Goal: Task Accomplishment & Management: Use online tool/utility

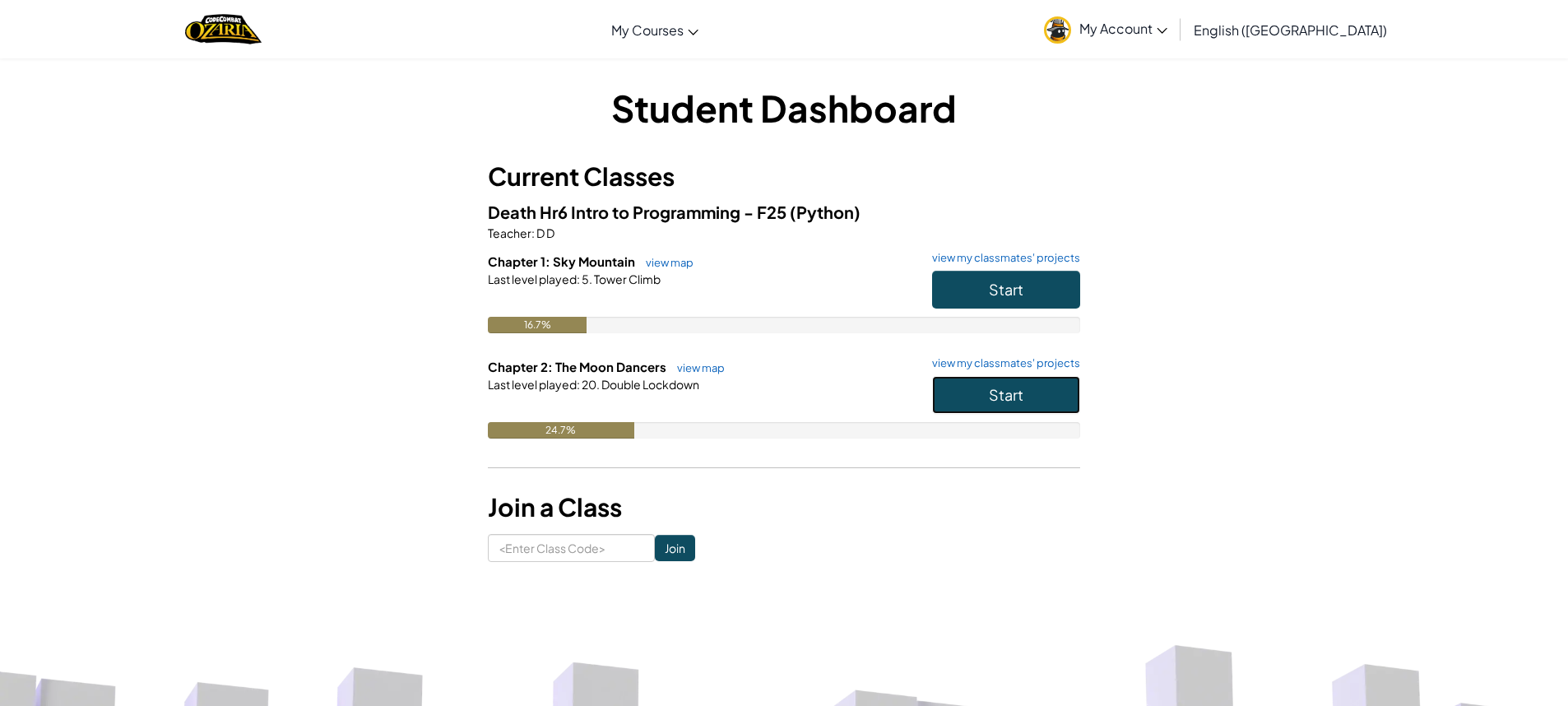
click at [1036, 388] on button "Start" at bounding box center [1006, 395] width 148 height 38
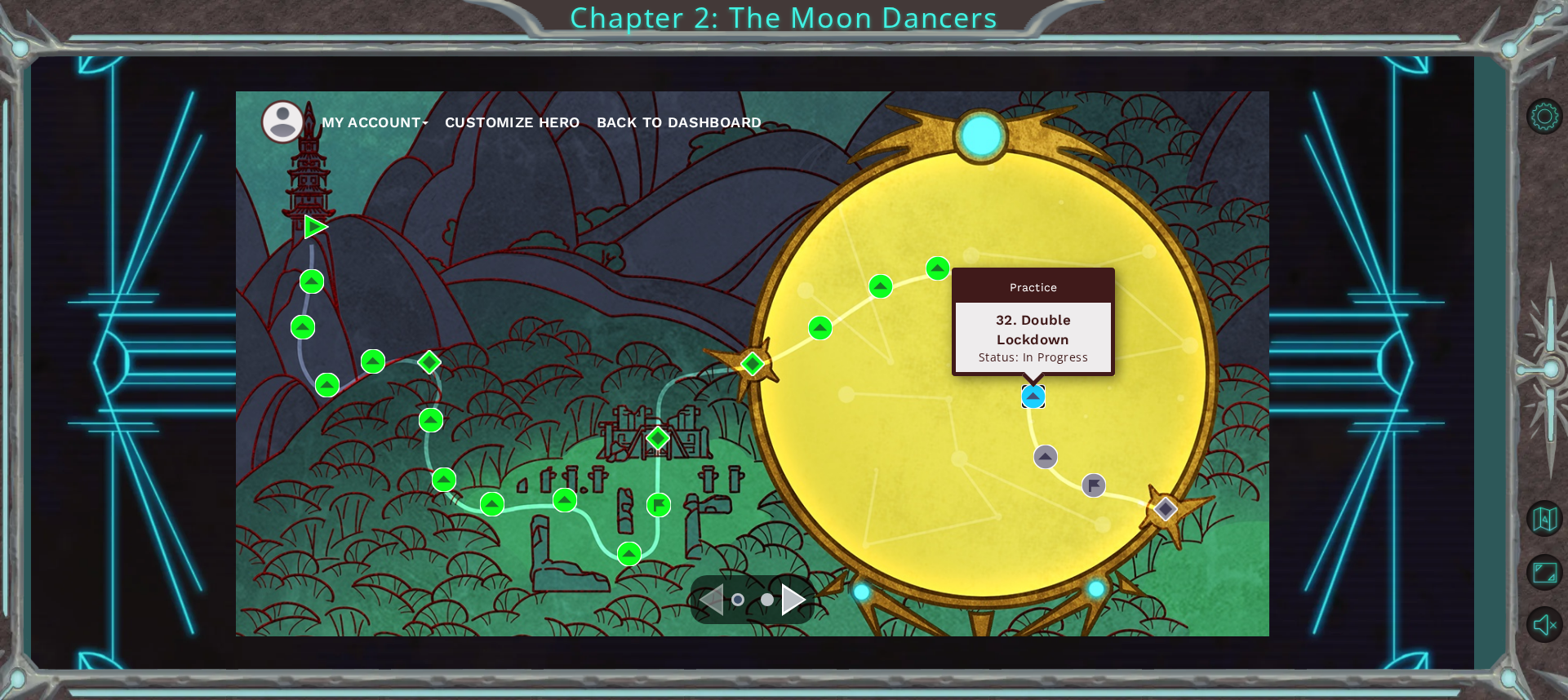
click at [1028, 392] on img at bounding box center [1033, 396] width 24 height 24
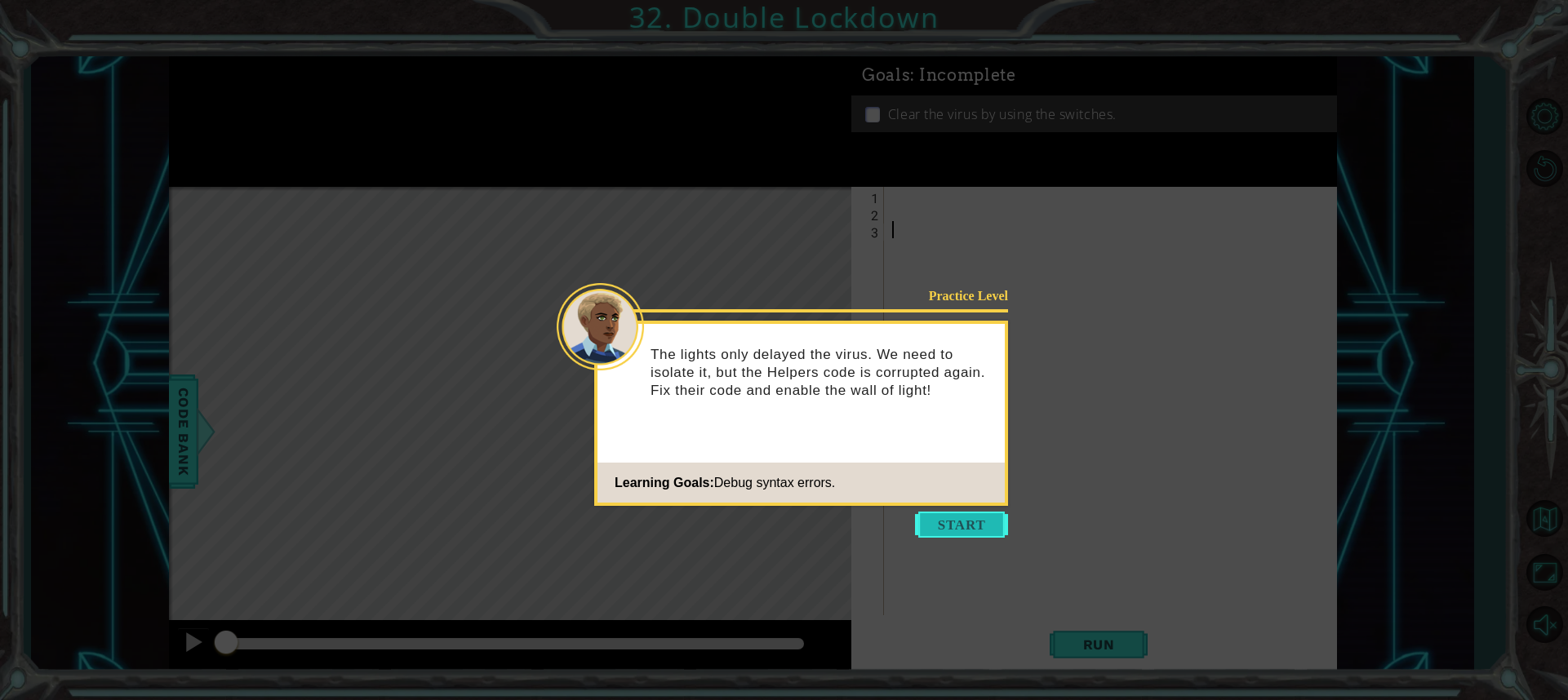
click at [979, 531] on button "Start" at bounding box center [962, 524] width 93 height 26
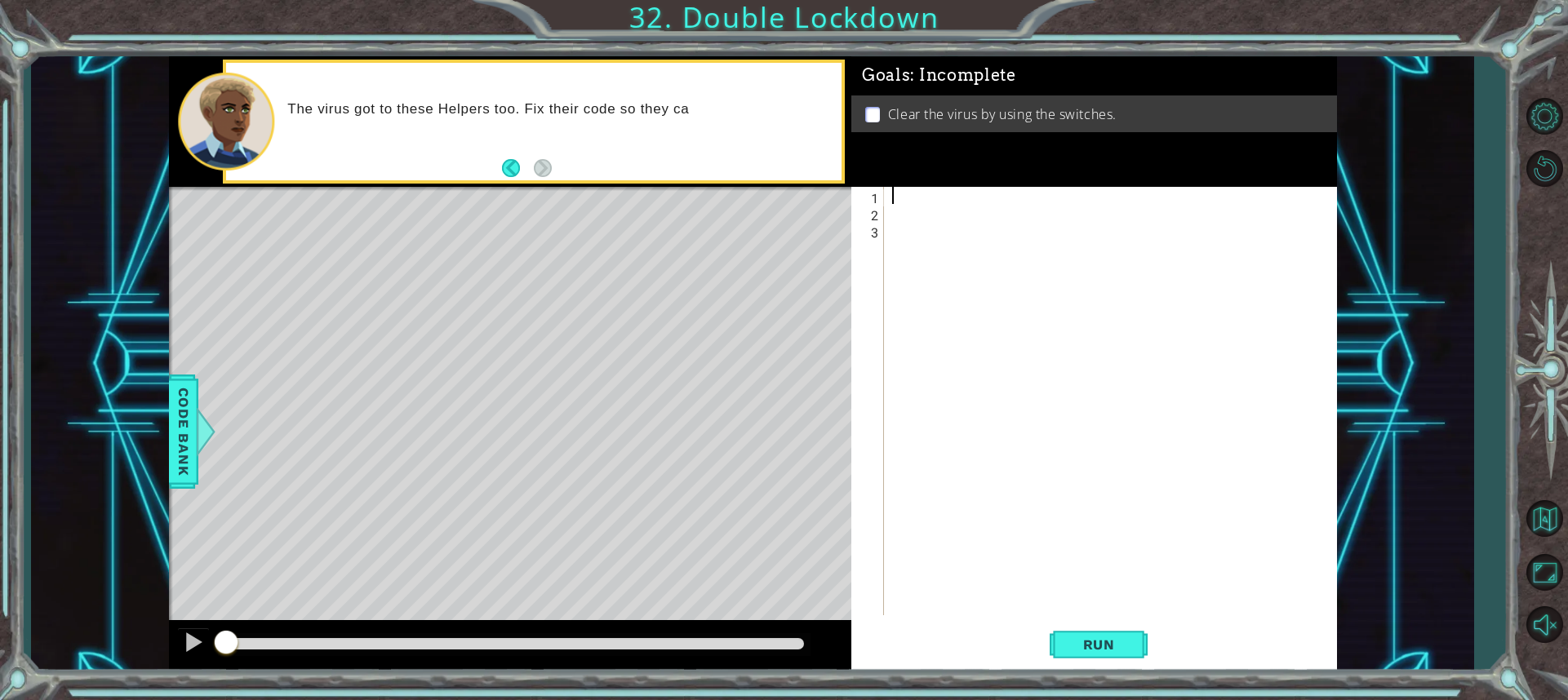
click at [891, 193] on div at bounding box center [1114, 417] width 452 height 462
type textarea "d"
type textarea "f"
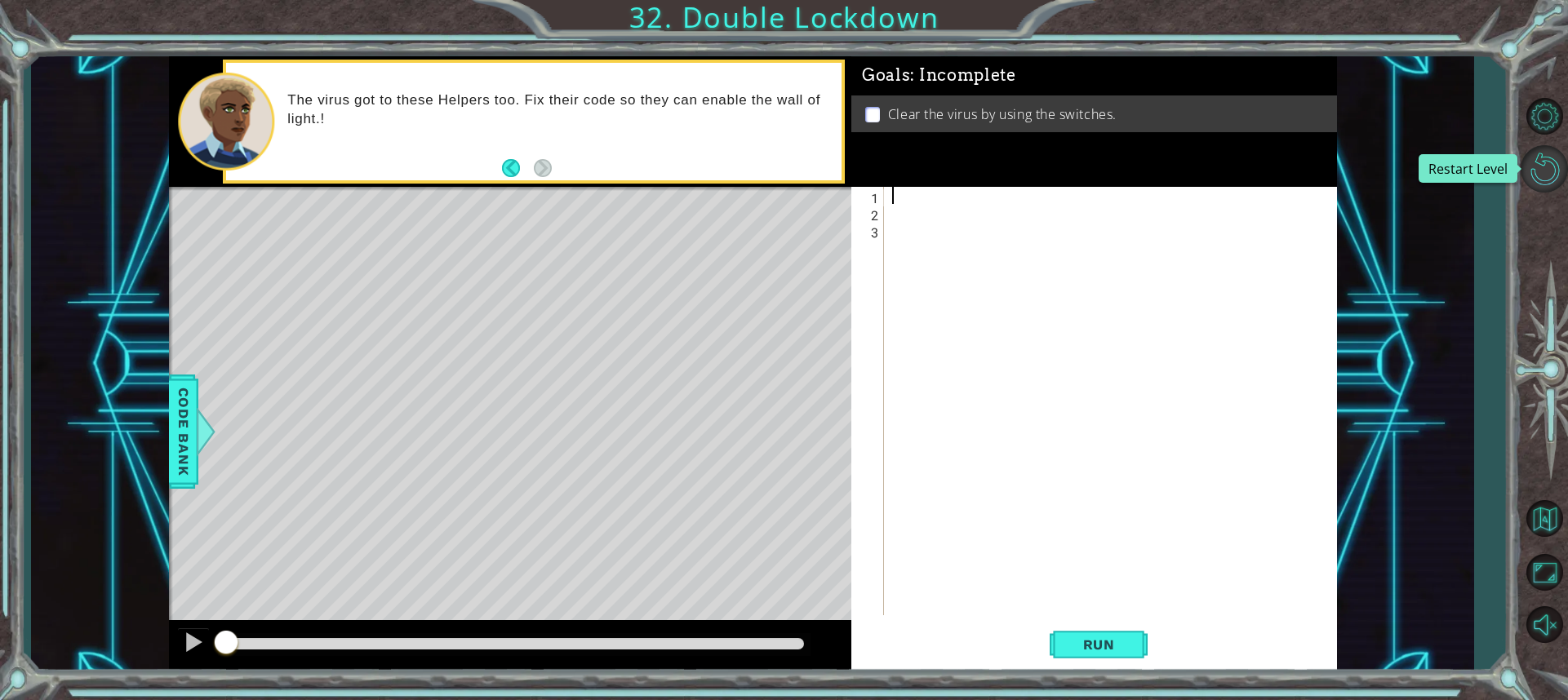
click at [1538, 175] on button "Restart Level" at bounding box center [1544, 169] width 48 height 48
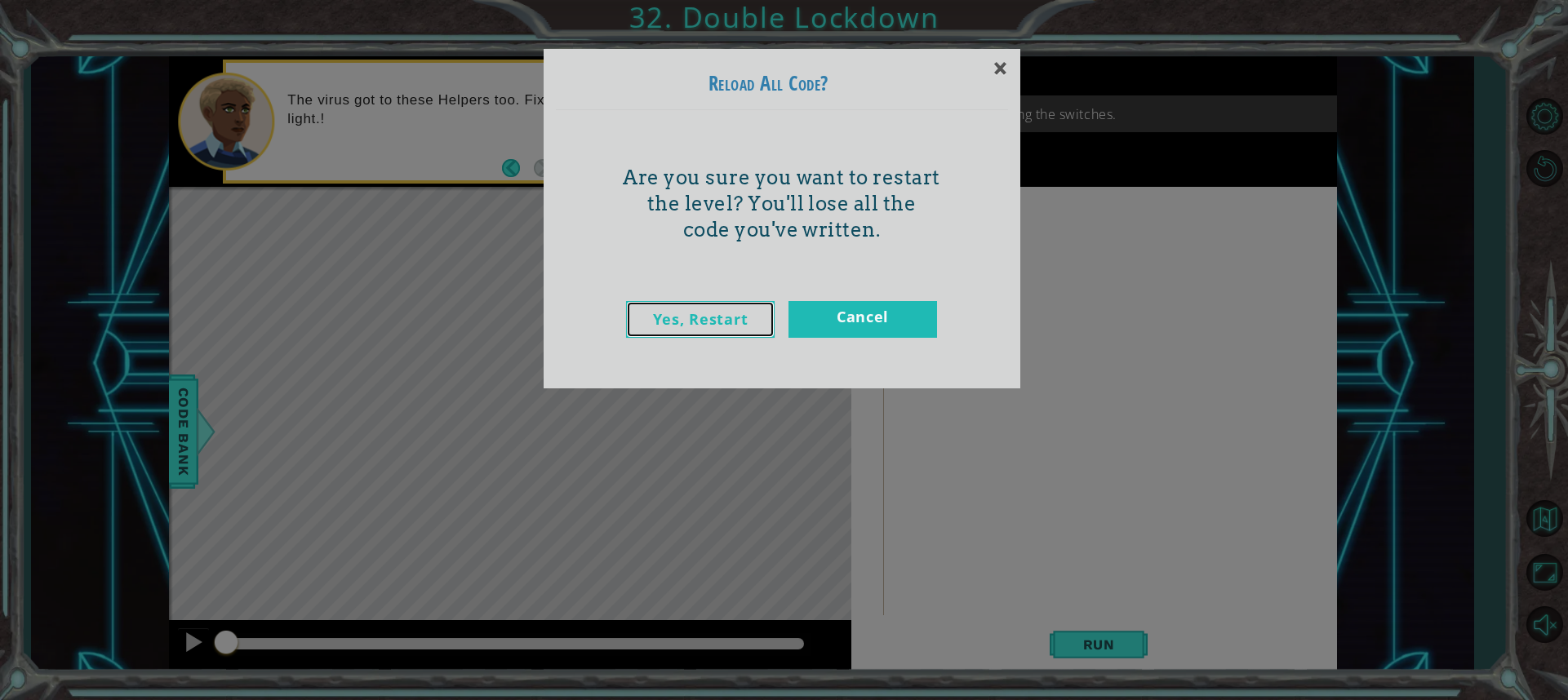
click at [716, 330] on link "Yes, Restart" at bounding box center [699, 319] width 149 height 37
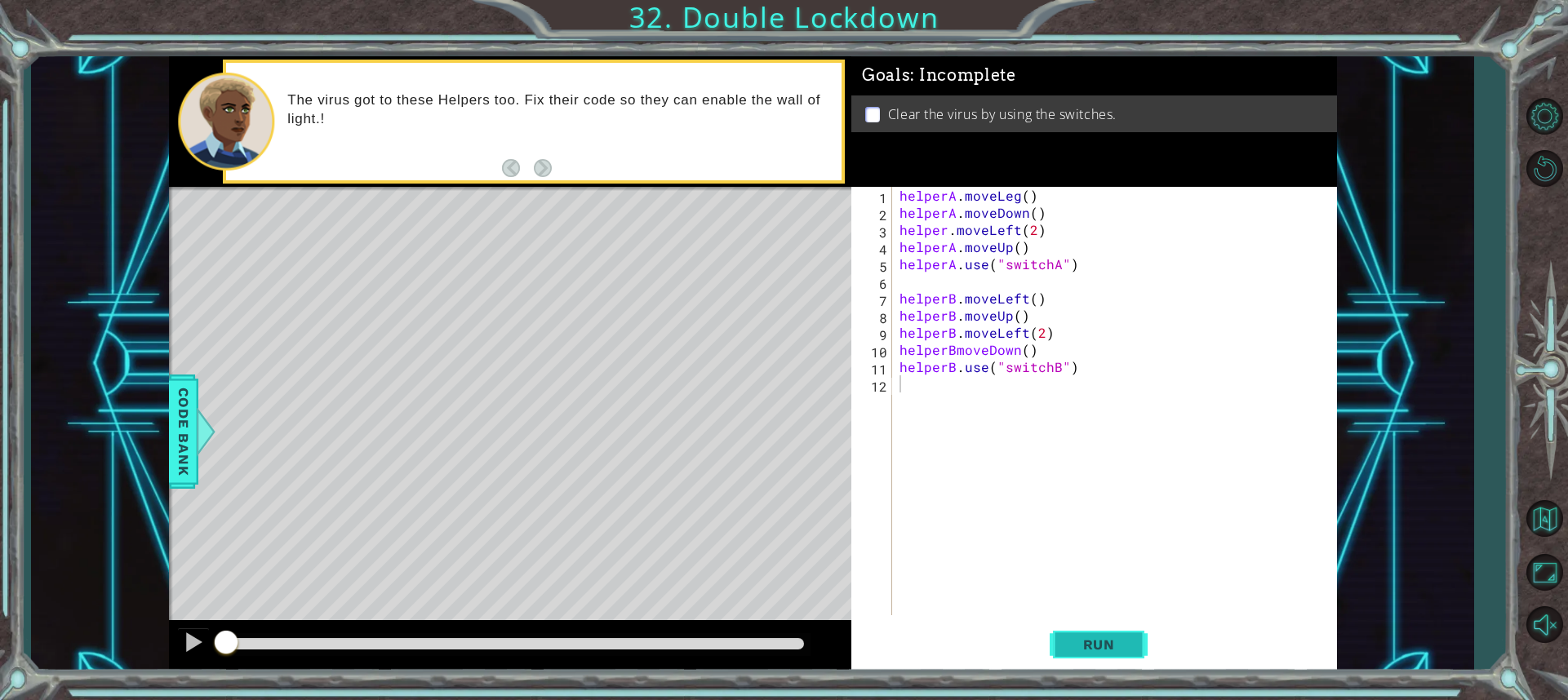
click at [1100, 639] on span "Run" at bounding box center [1099, 644] width 64 height 17
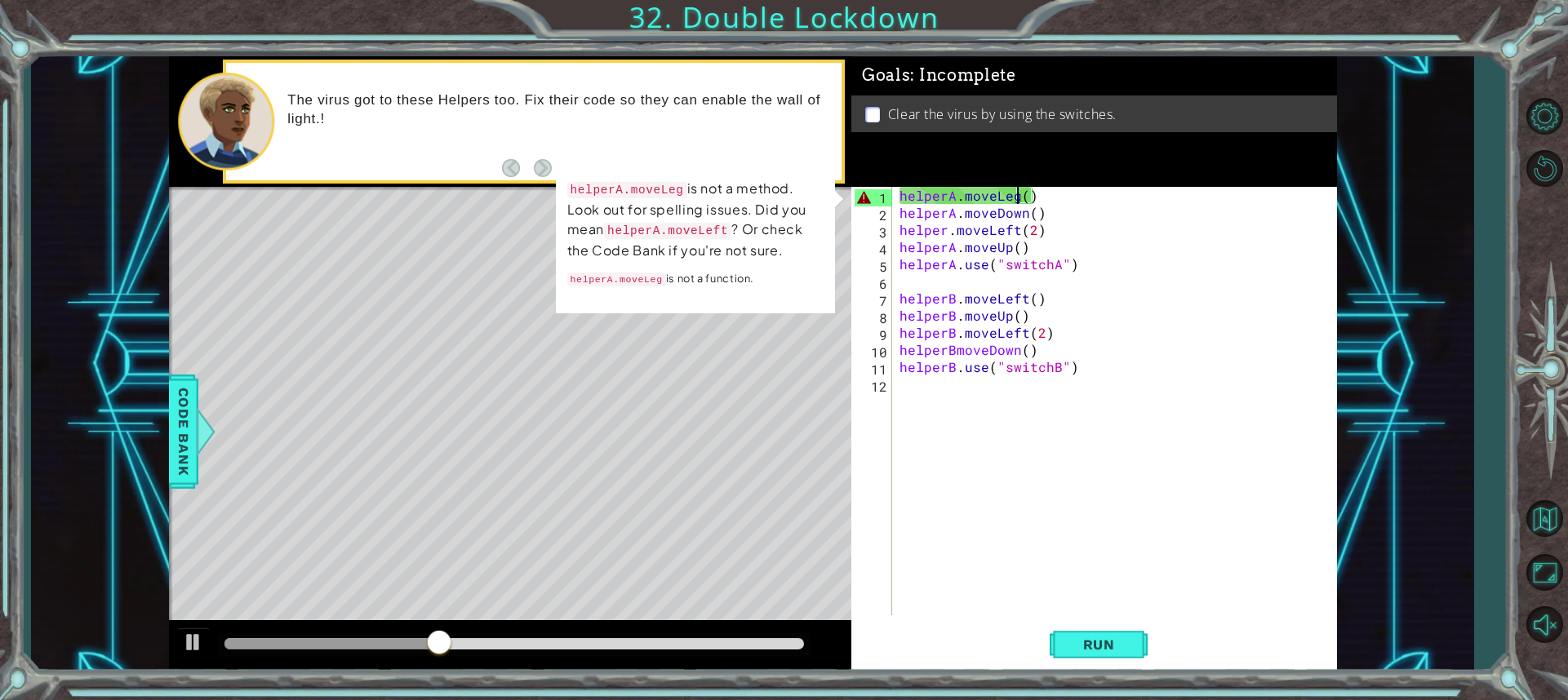
click at [1014, 196] on div "helperA . moveLeg ( ) helperA . moveDown ( ) helper . moveLeft ( 2 ) helperA . …" at bounding box center [1117, 417] width 444 height 462
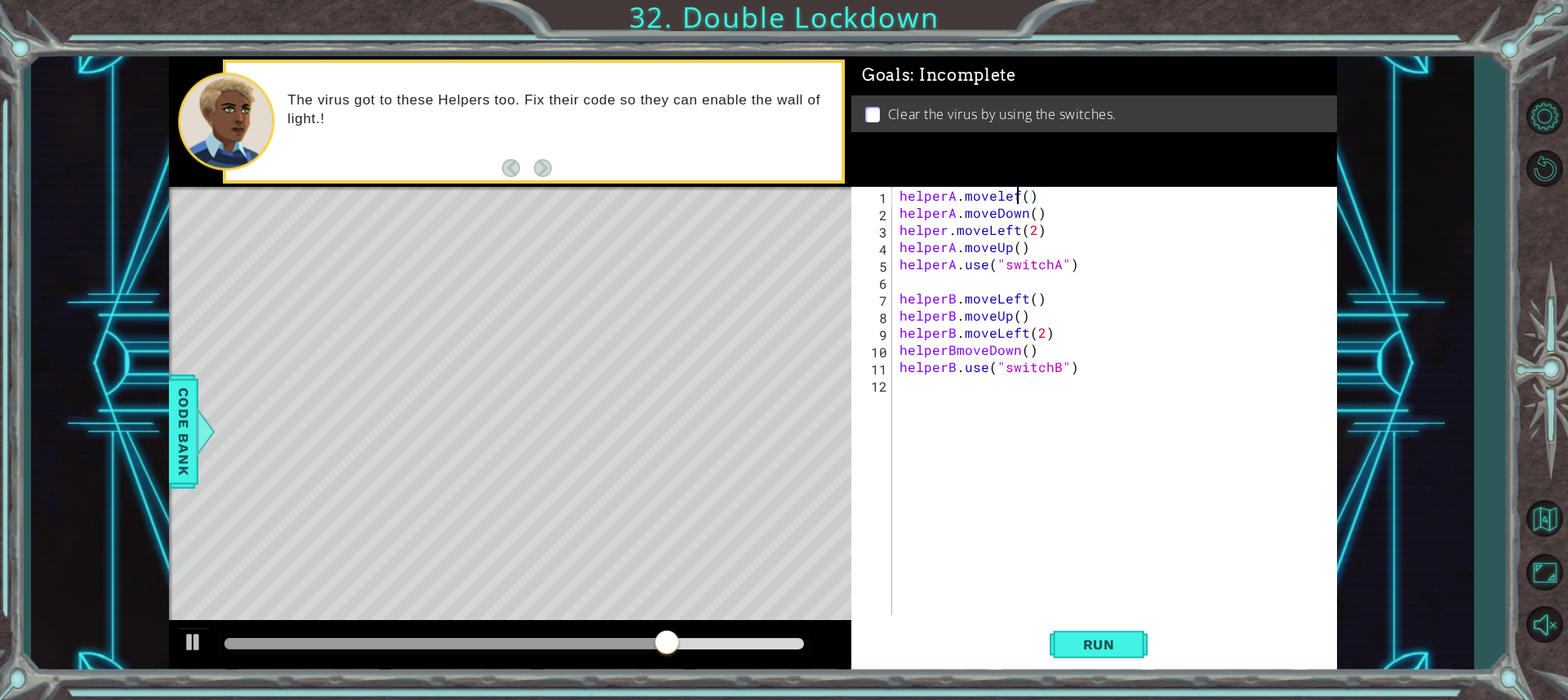
scroll to position [0, 8]
click at [1071, 645] on span "Run" at bounding box center [1099, 644] width 64 height 17
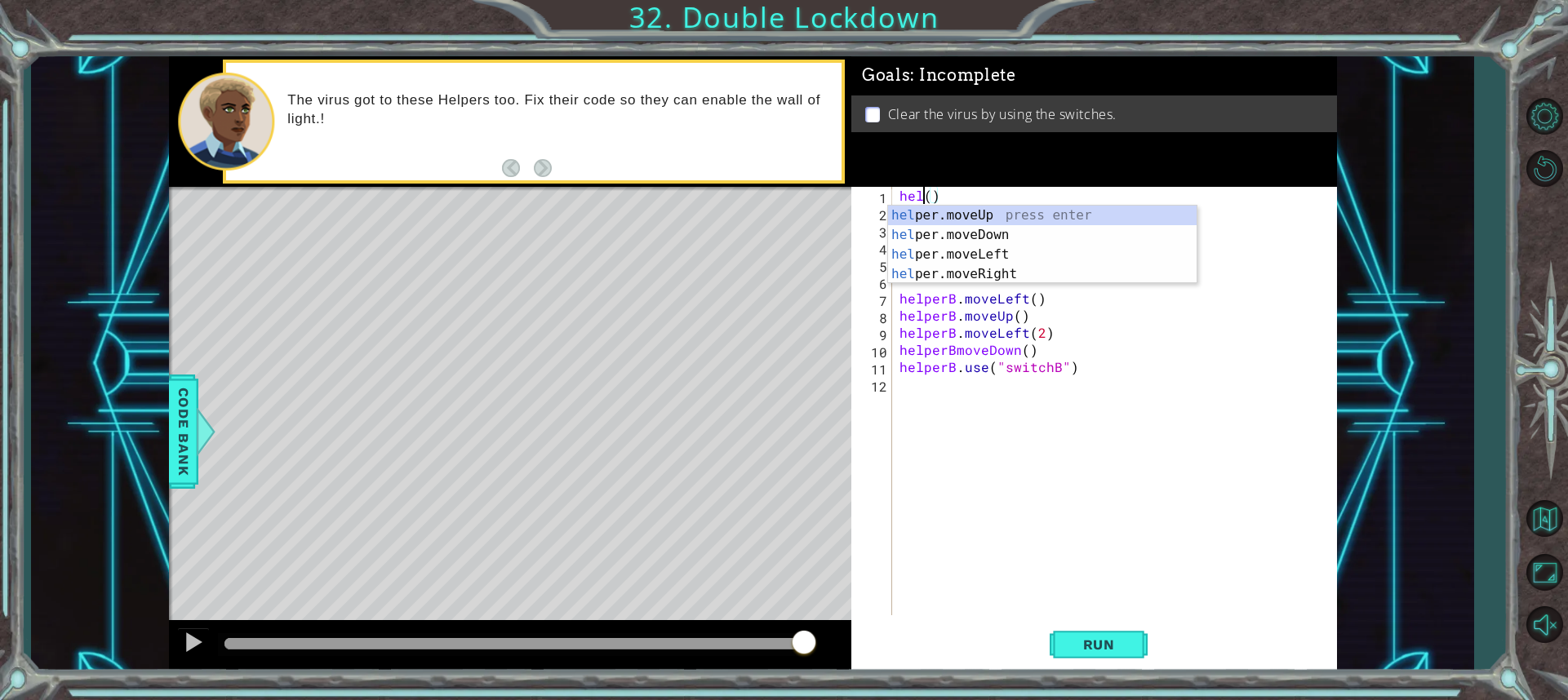
scroll to position [0, 1]
click at [945, 271] on div "h elper.moveUp press enter h elper.moveDown press enter h elper.moveLeft press …" at bounding box center [1042, 264] width 309 height 117
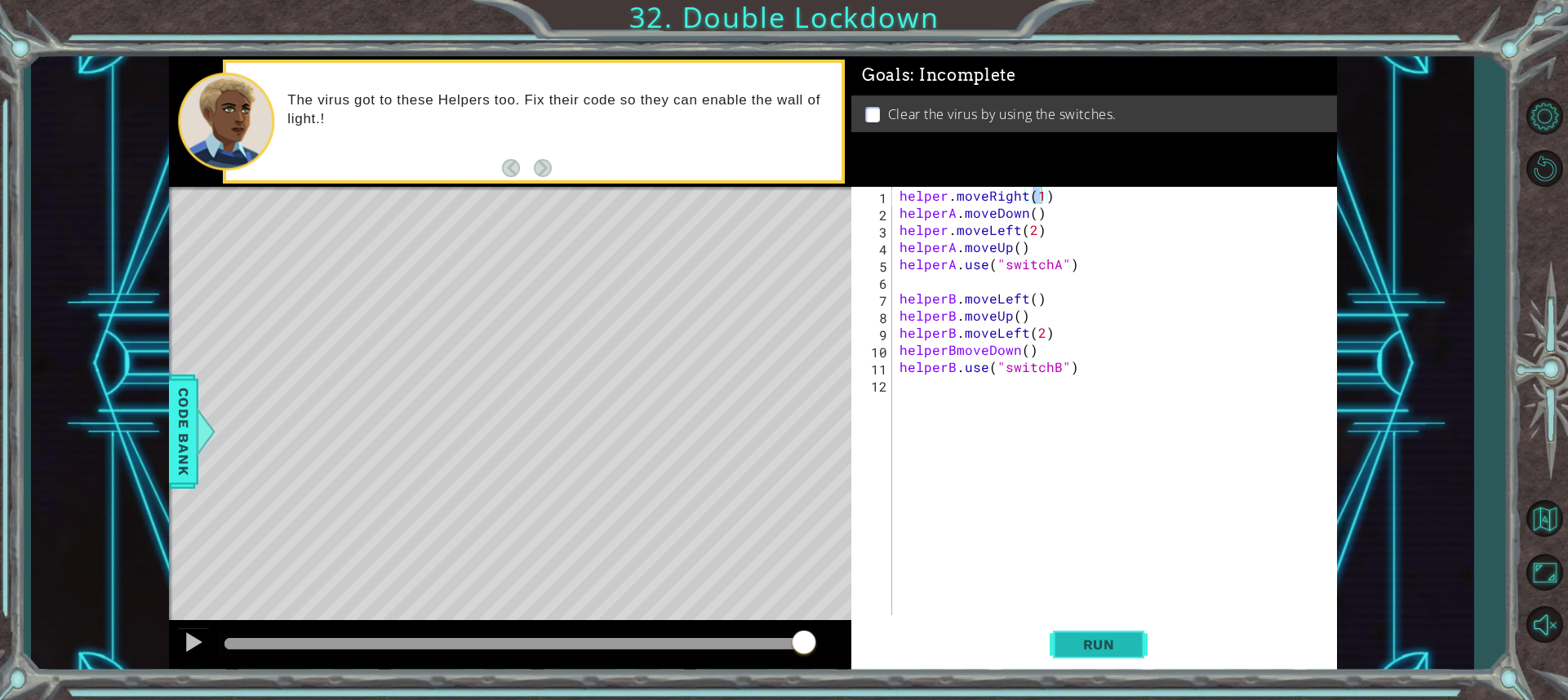
click at [1119, 640] on span "Run" at bounding box center [1099, 644] width 64 height 17
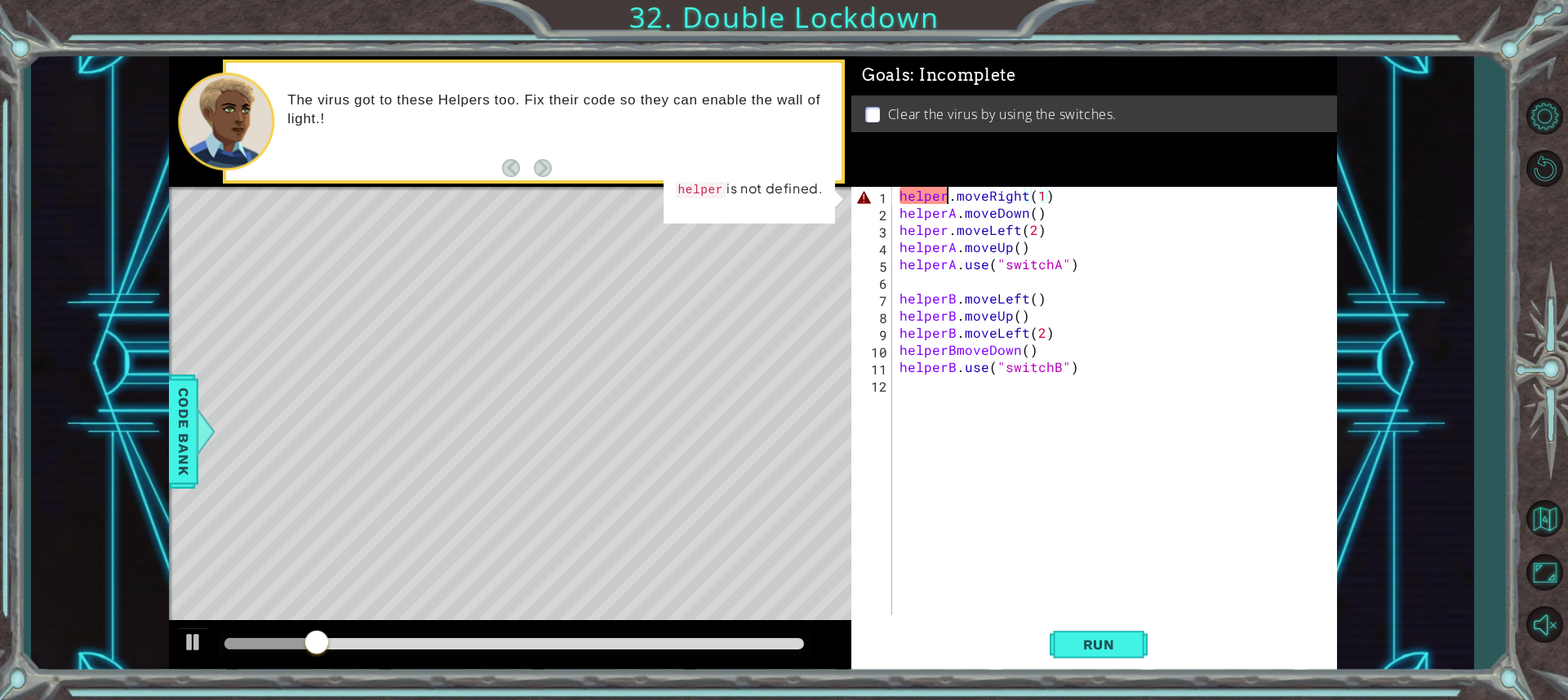
click at [946, 196] on div "helper . moveRight ( 1 ) helperA . moveDown ( ) helper . moveLeft ( 2 ) helperA…" at bounding box center [1117, 417] width 444 height 462
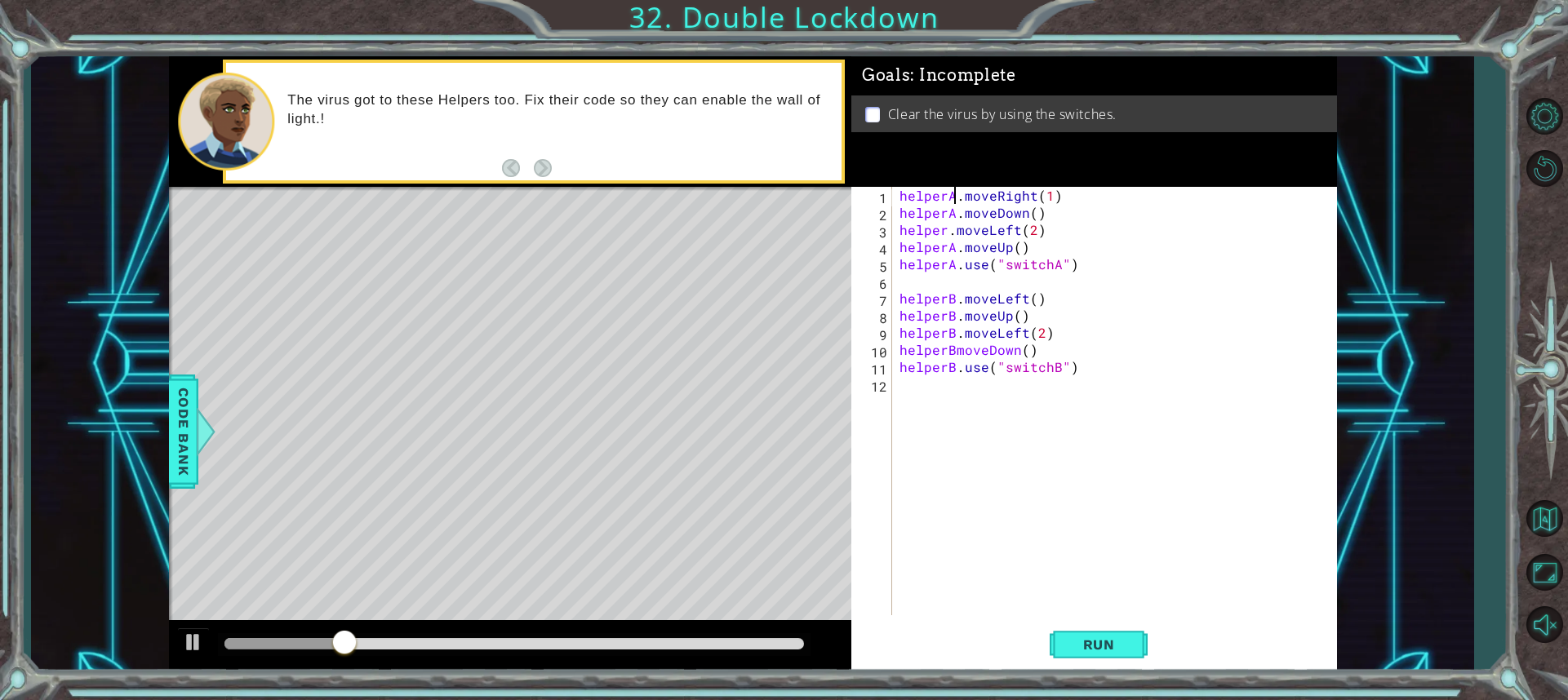
scroll to position [0, 3]
click at [1105, 635] on button "Run" at bounding box center [1098, 644] width 98 height 49
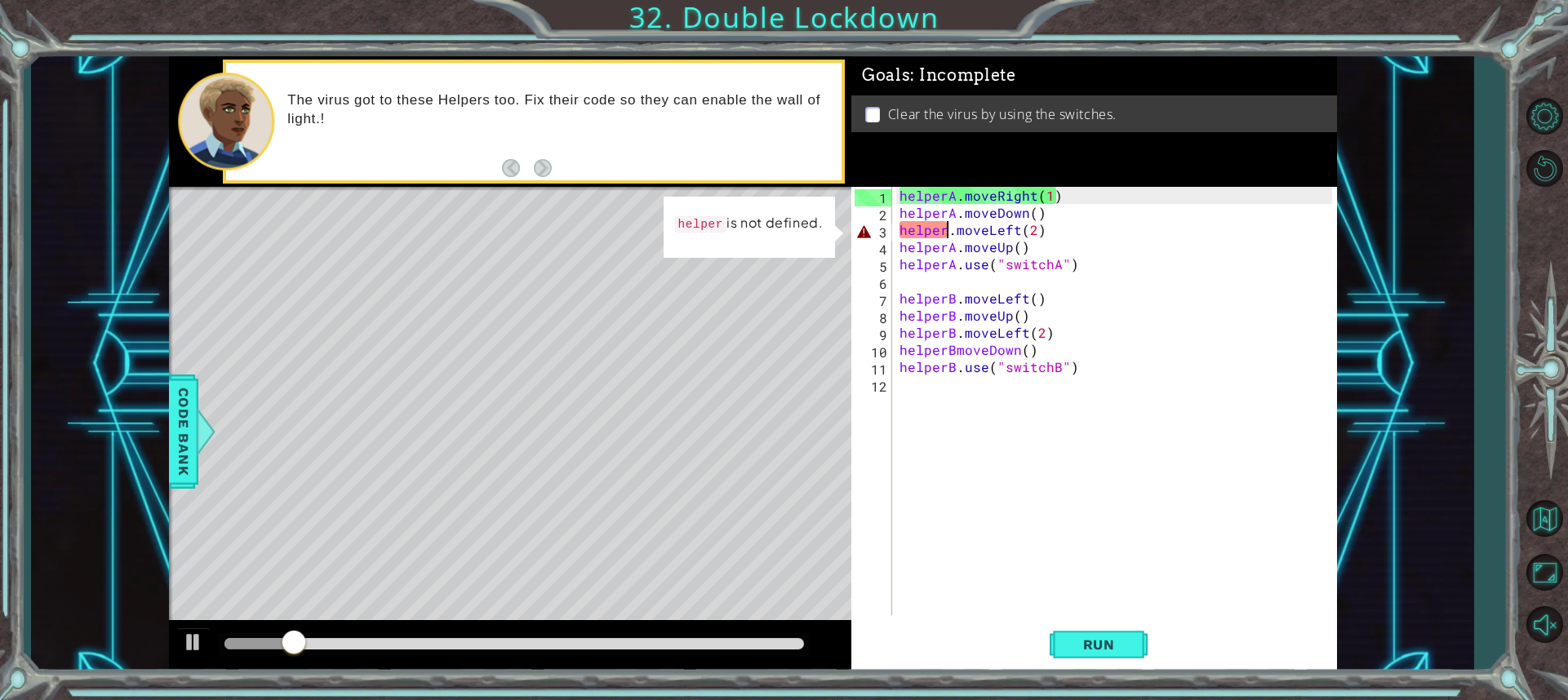
click at [943, 232] on div "helperA . moveRight ( 1 ) helperA . moveDown ( ) helper . moveLeft ( 2 ) helper…" at bounding box center [1117, 417] width 444 height 462
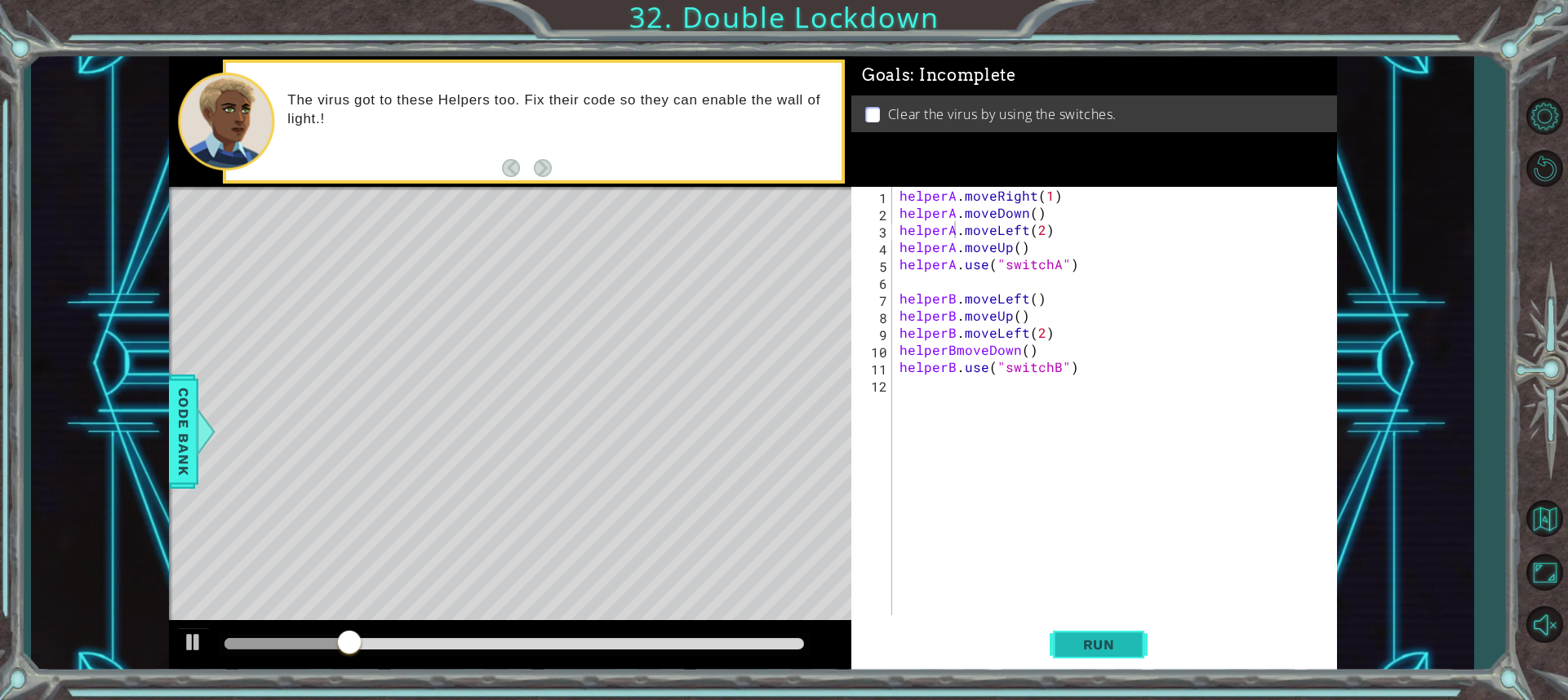
drag, startPoint x: 1102, startPoint y: 639, endPoint x: 1106, endPoint y: 630, distance: 9.8
click at [1106, 637] on span "Run" at bounding box center [1099, 644] width 64 height 17
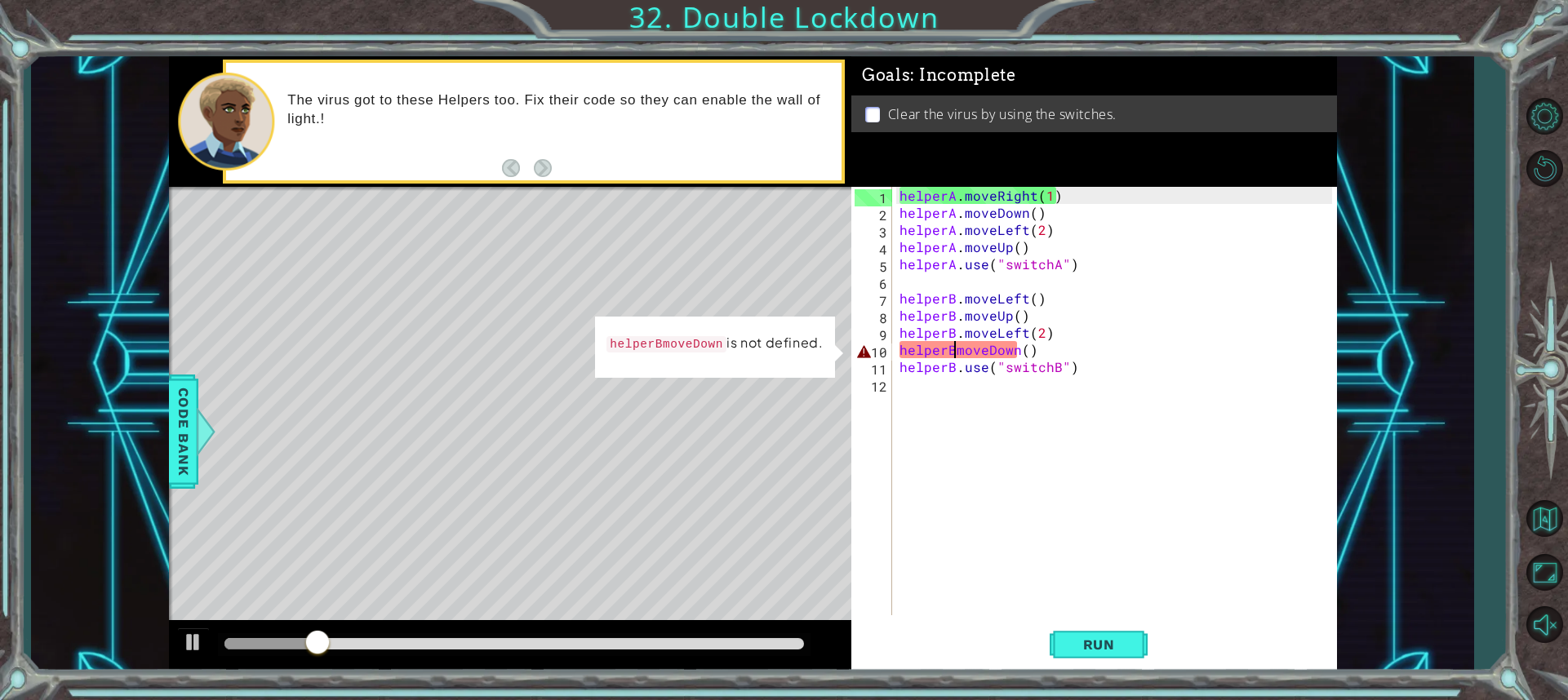
click at [954, 352] on div "helperA . moveRight ( 1 ) helperA . moveDown ( ) helperA . moveLeft ( 2 ) helpe…" at bounding box center [1117, 417] width 444 height 462
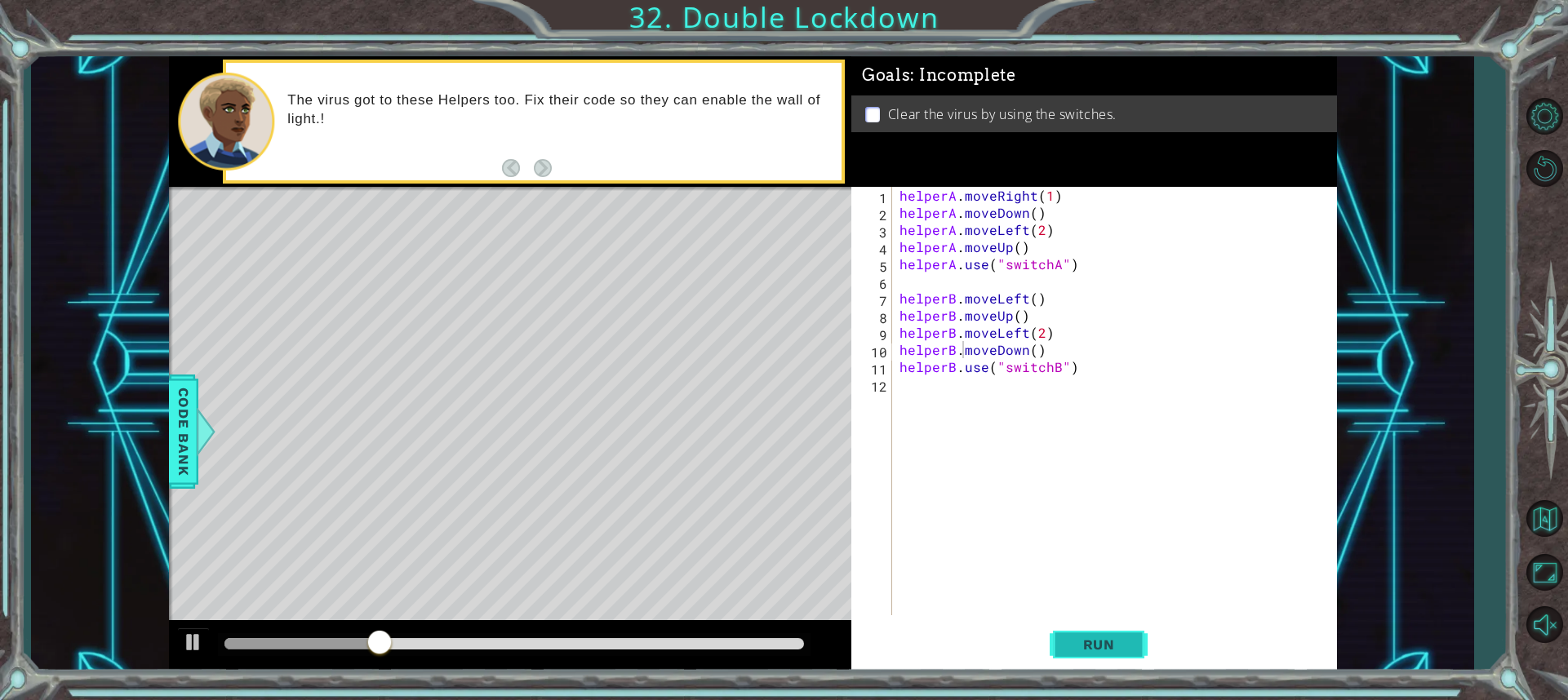
click at [1087, 643] on span "Run" at bounding box center [1099, 644] width 64 height 17
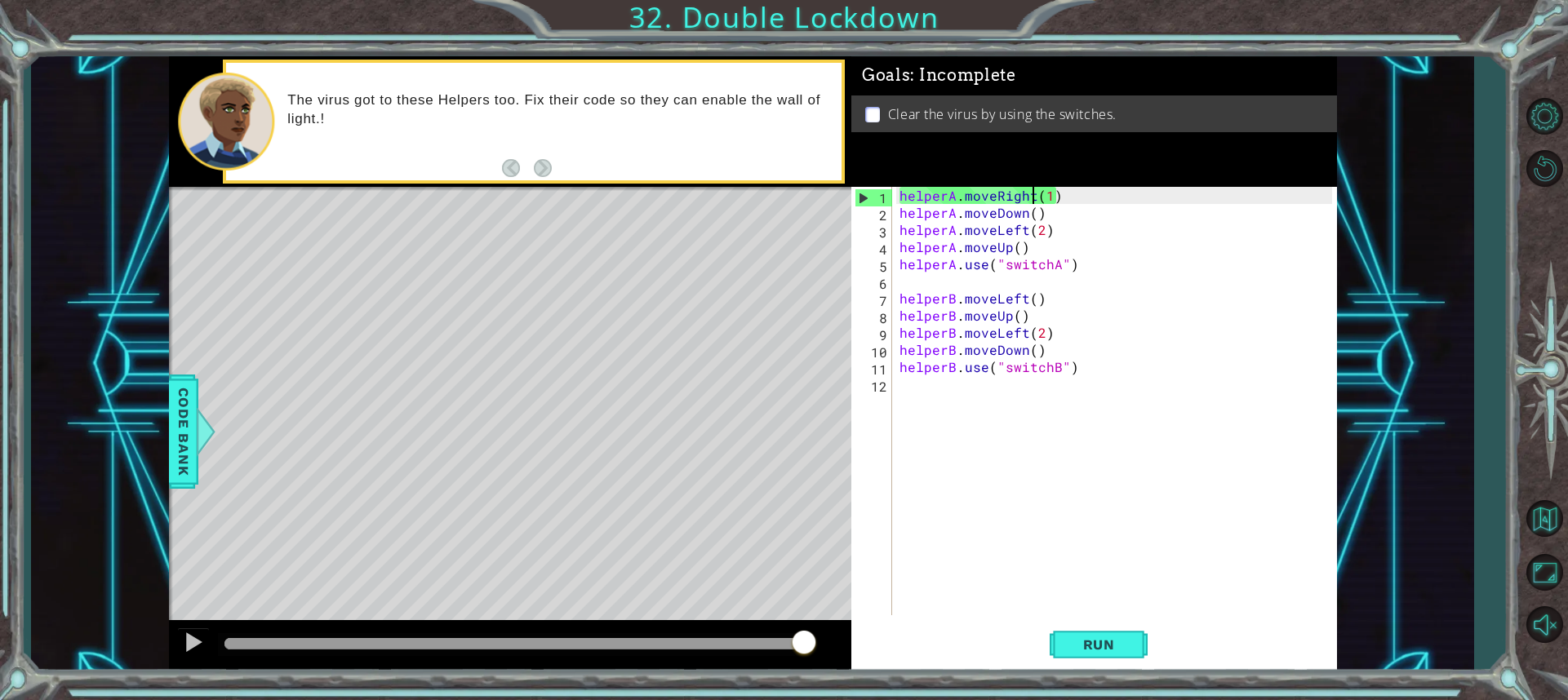
click at [1030, 199] on div "helperA . moveRight ( 1 ) helperA . moveDown ( ) helperA . moveLeft ( 2 ) helpe…" at bounding box center [1117, 417] width 444 height 462
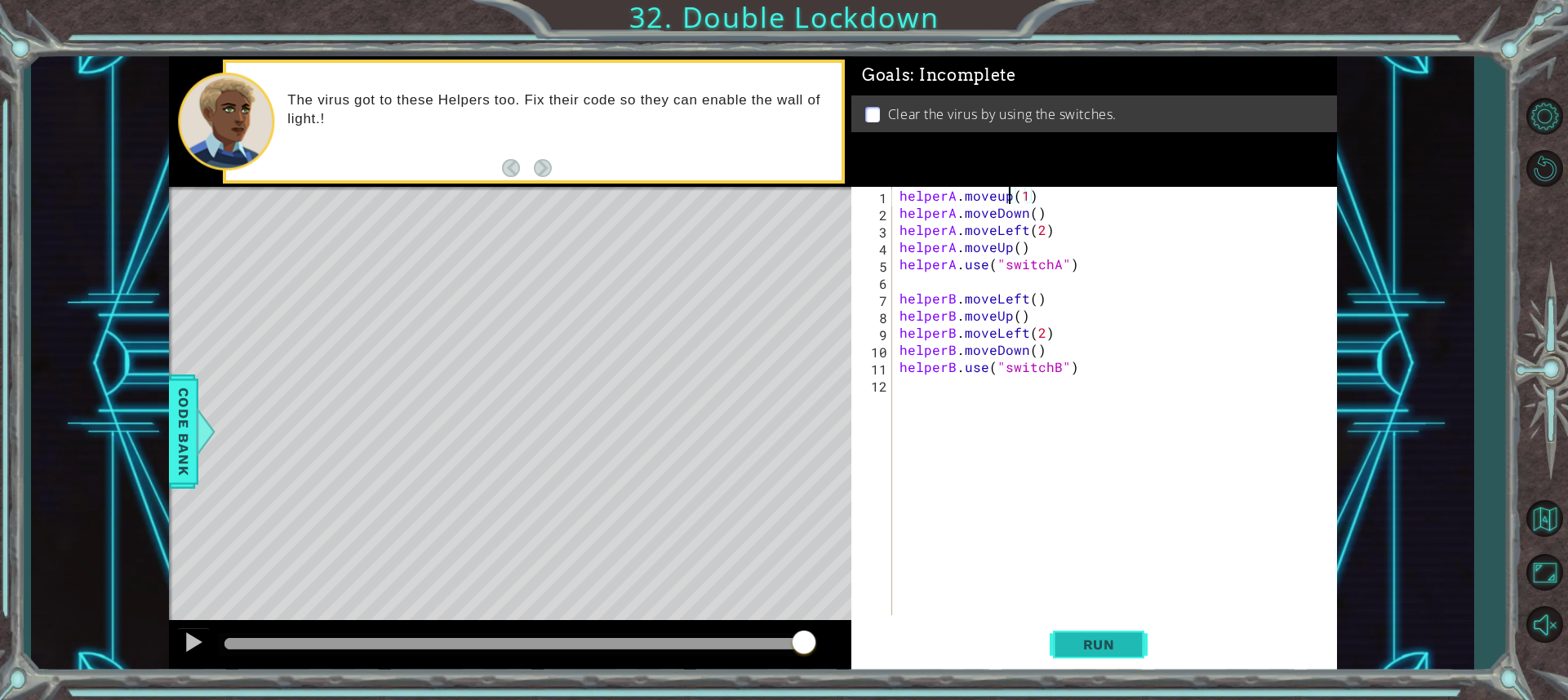
click at [1076, 645] on span "Run" at bounding box center [1099, 644] width 64 height 17
click at [998, 201] on div "helperA . move ( 1 ) helperA . moveDown ( ) helperA . moveLeft ( 2 ) helperA . …" at bounding box center [1117, 417] width 444 height 462
type textarea "helperA.move (1)"
click at [993, 188] on div "helperA . move ( 1 ) helperA . moveDown ( ) helperA . moveLeft ( 2 ) helperA . …" at bounding box center [1113, 400] width 435 height 428
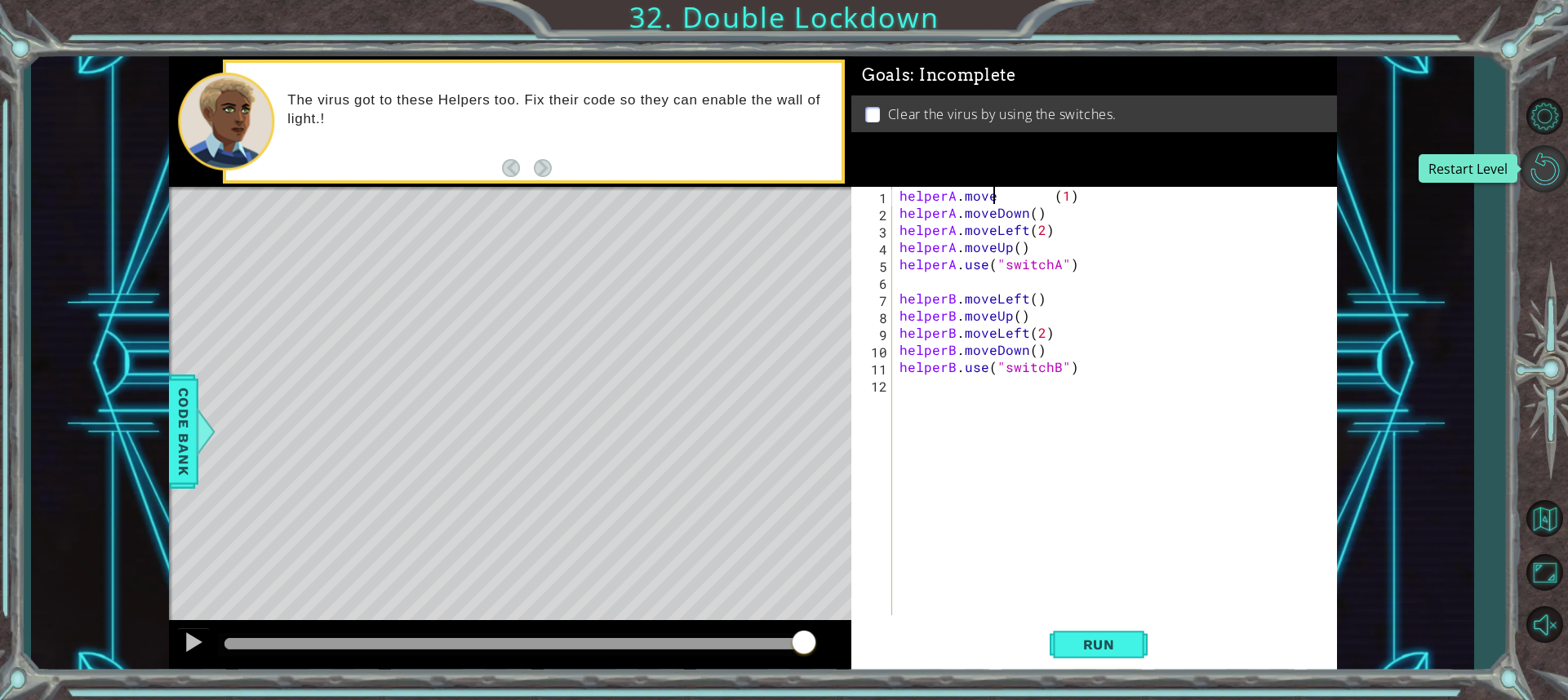
click at [1543, 174] on button "Restart Level" at bounding box center [1544, 169] width 48 height 48
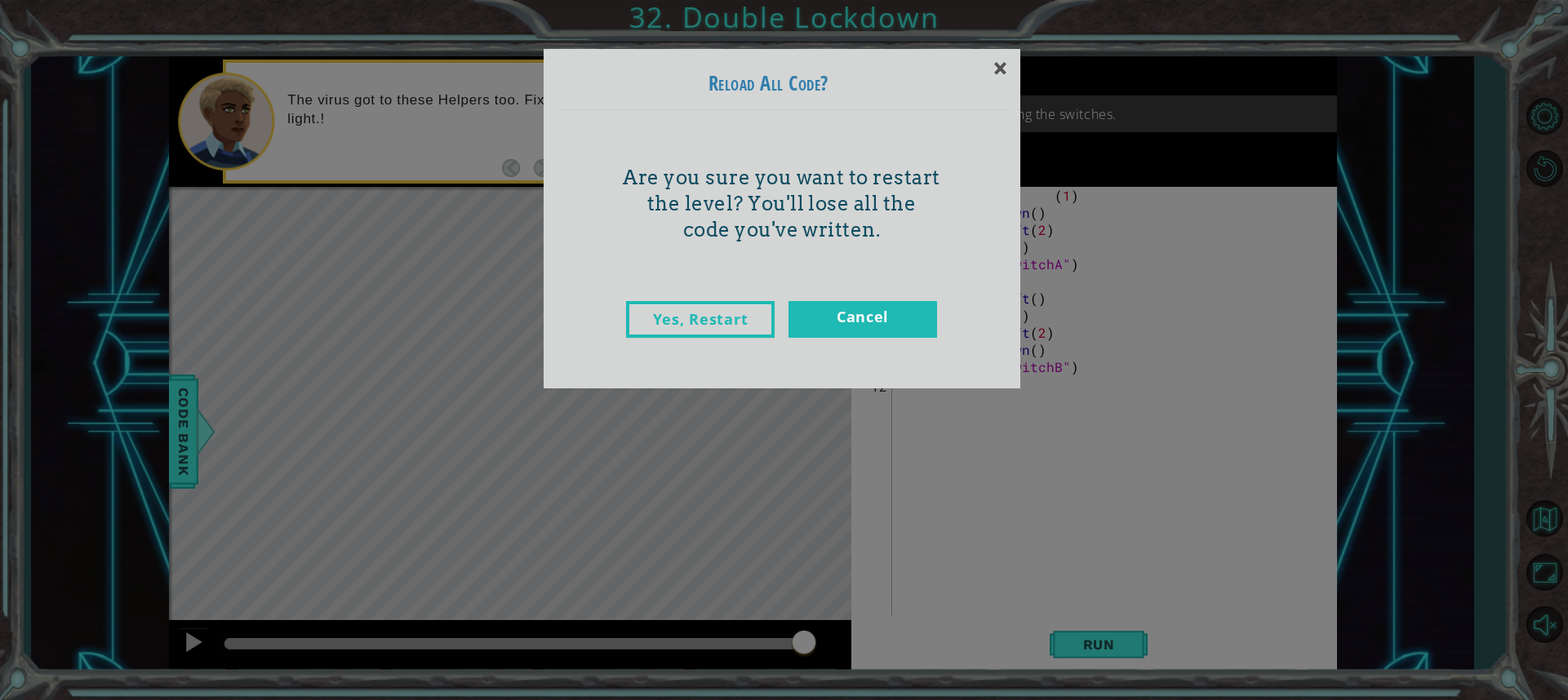
click at [692, 298] on div "Yes, Restart Cancel" at bounding box center [781, 336] width 452 height 103
click at [682, 310] on link "Yes, Restart" at bounding box center [699, 319] width 149 height 37
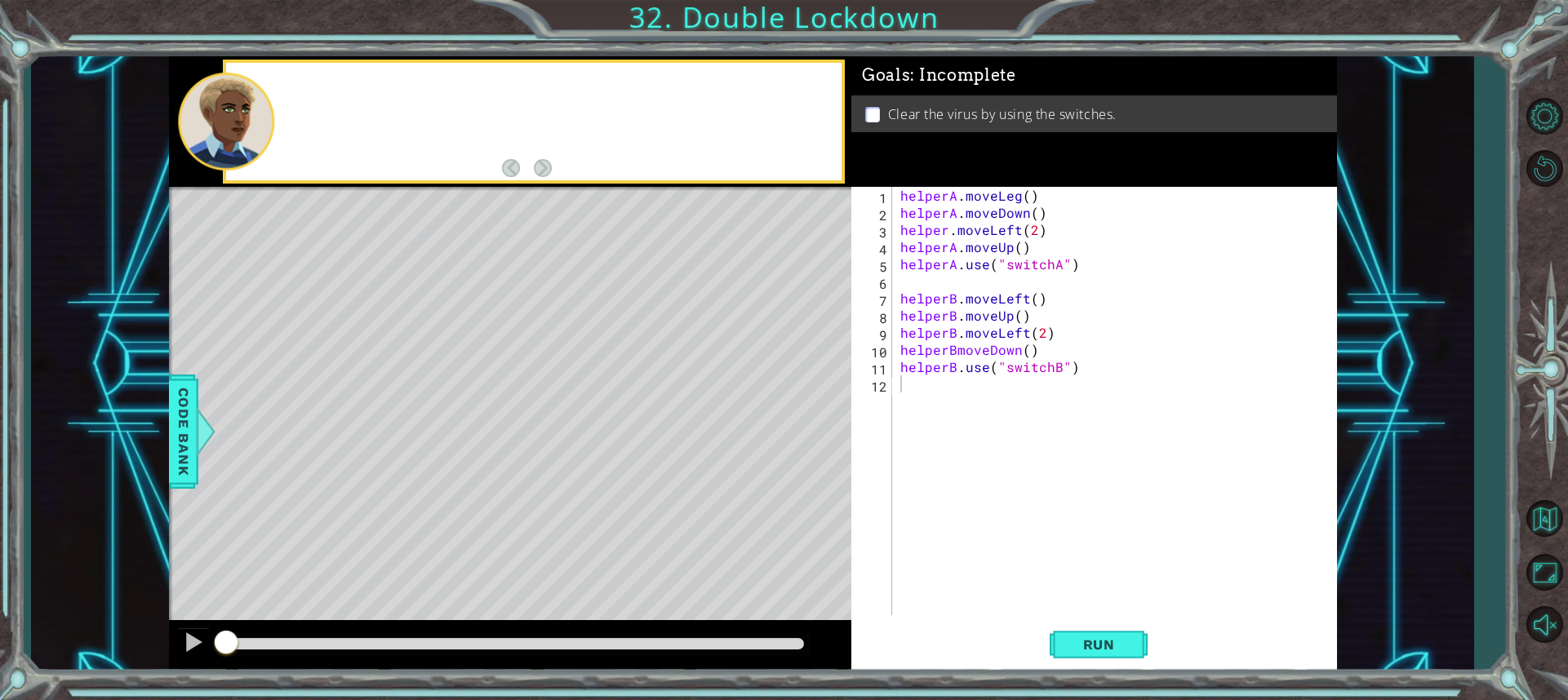
scroll to position [0, 0]
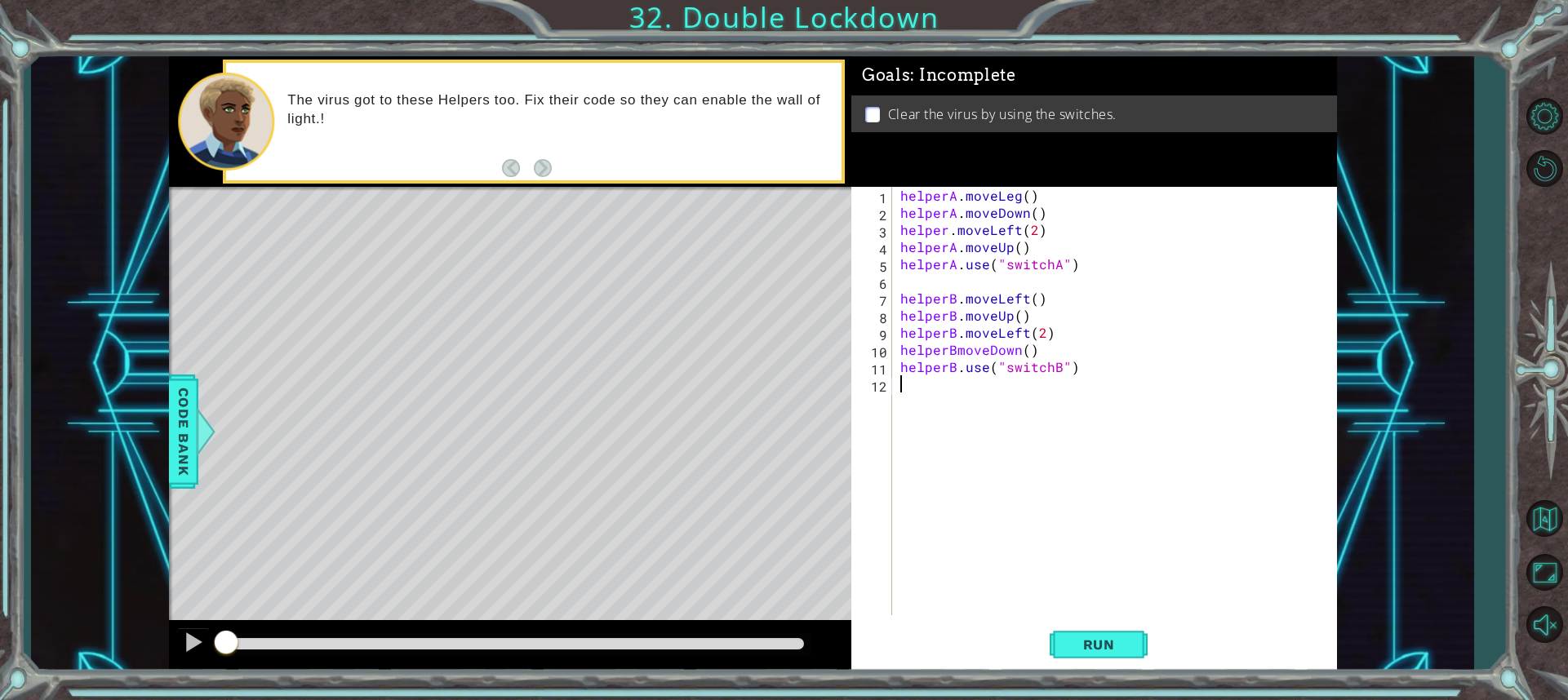
click at [952, 350] on div "helperA . moveLeg ( ) helperA . moveDown ( ) helper . moveLeft ( 2 ) helperA . …" at bounding box center [1118, 417] width 443 height 462
click at [946, 233] on div "helperA . moveLeg ( ) helperA . moveDown ( ) helper . moveLeft ( 2 ) helperA . …" at bounding box center [1118, 417] width 443 height 462
click at [1114, 650] on span "Run" at bounding box center [1099, 644] width 64 height 17
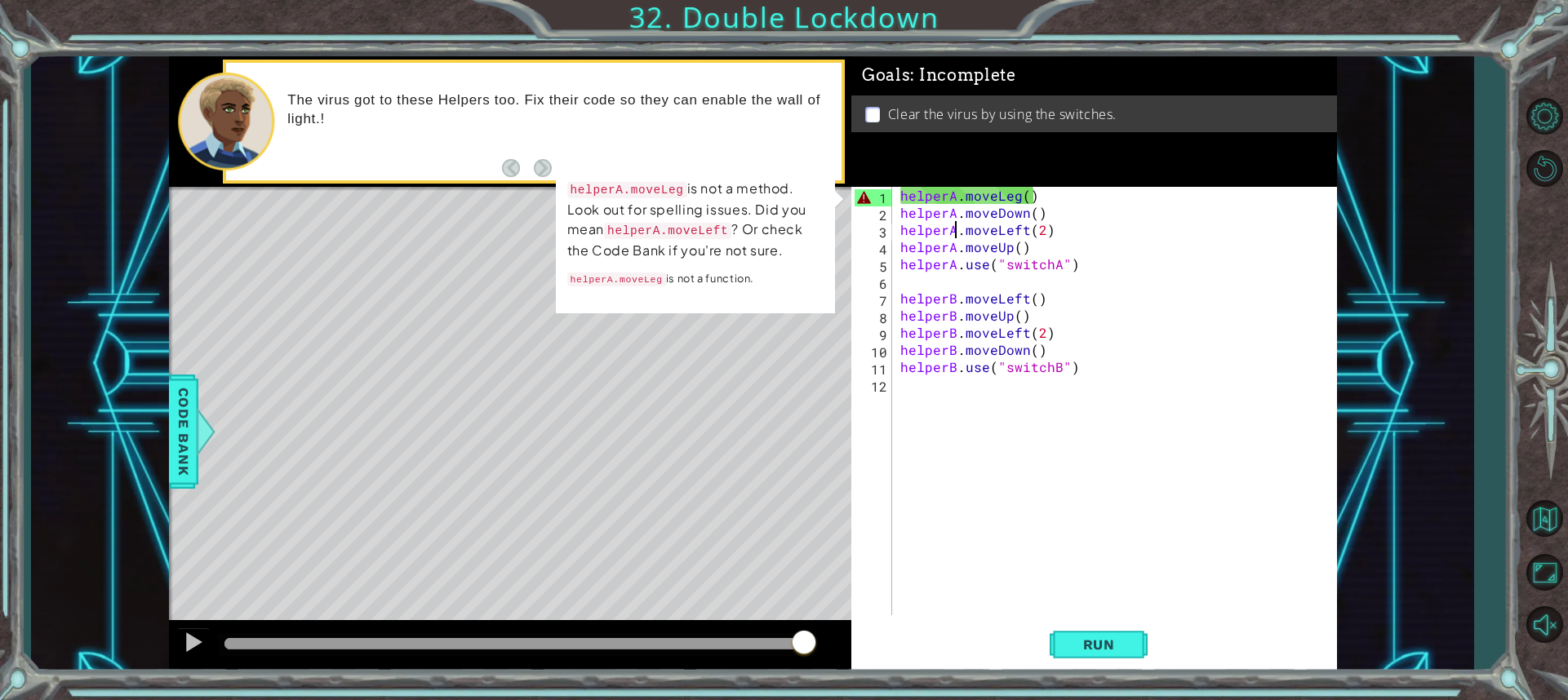
drag, startPoint x: 1016, startPoint y: 201, endPoint x: 1026, endPoint y: 191, distance: 14.1
click at [1025, 192] on div "helperA . moveLeg ( ) helperA . moveDown ( ) helperA . moveLeft ( 2 ) helperA .…" at bounding box center [1118, 417] width 443 height 462
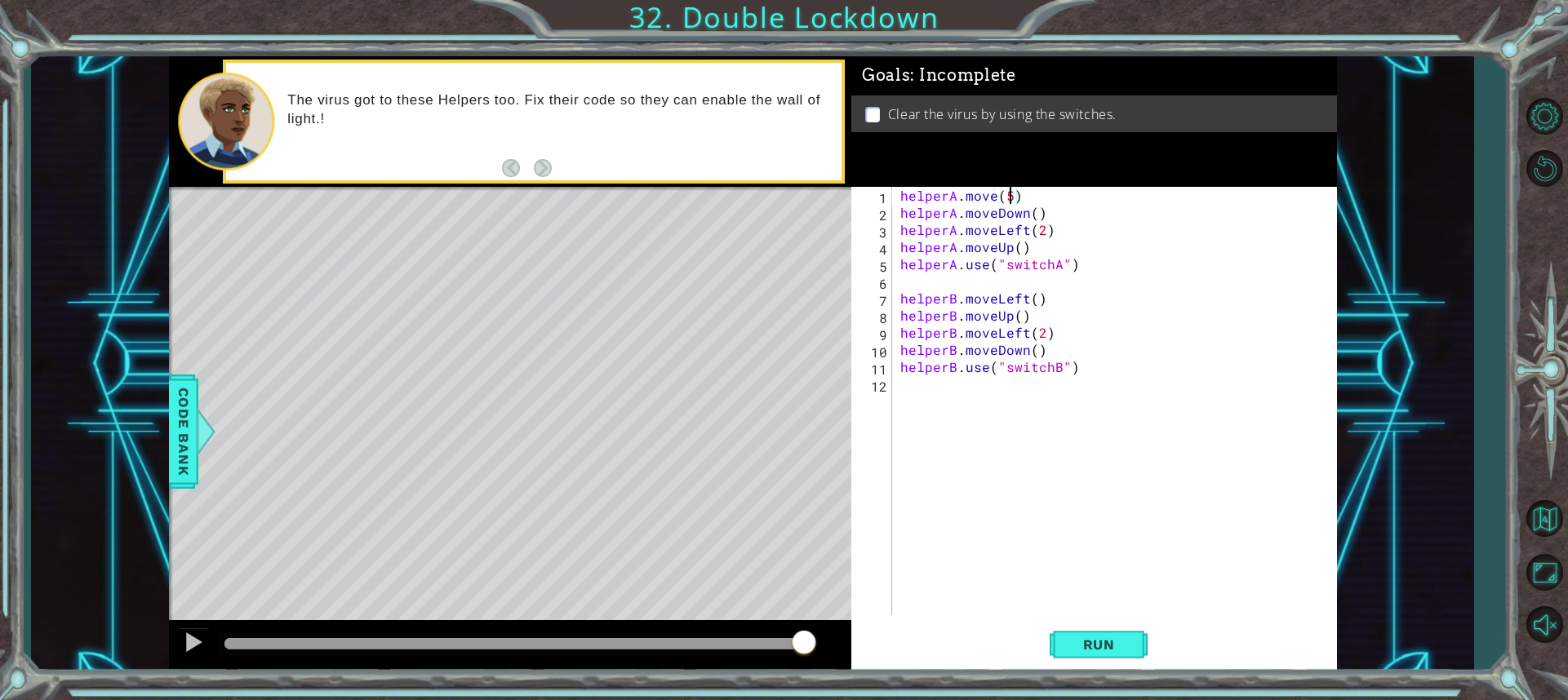
scroll to position [0, 6]
click at [997, 200] on div "helperA . move ( ) helperA . moveDown ( ) helperA . moveLeft ( 2 ) helperA . mo…" at bounding box center [1118, 417] width 443 height 462
click at [1135, 630] on button "Run" at bounding box center [1098, 644] width 98 height 49
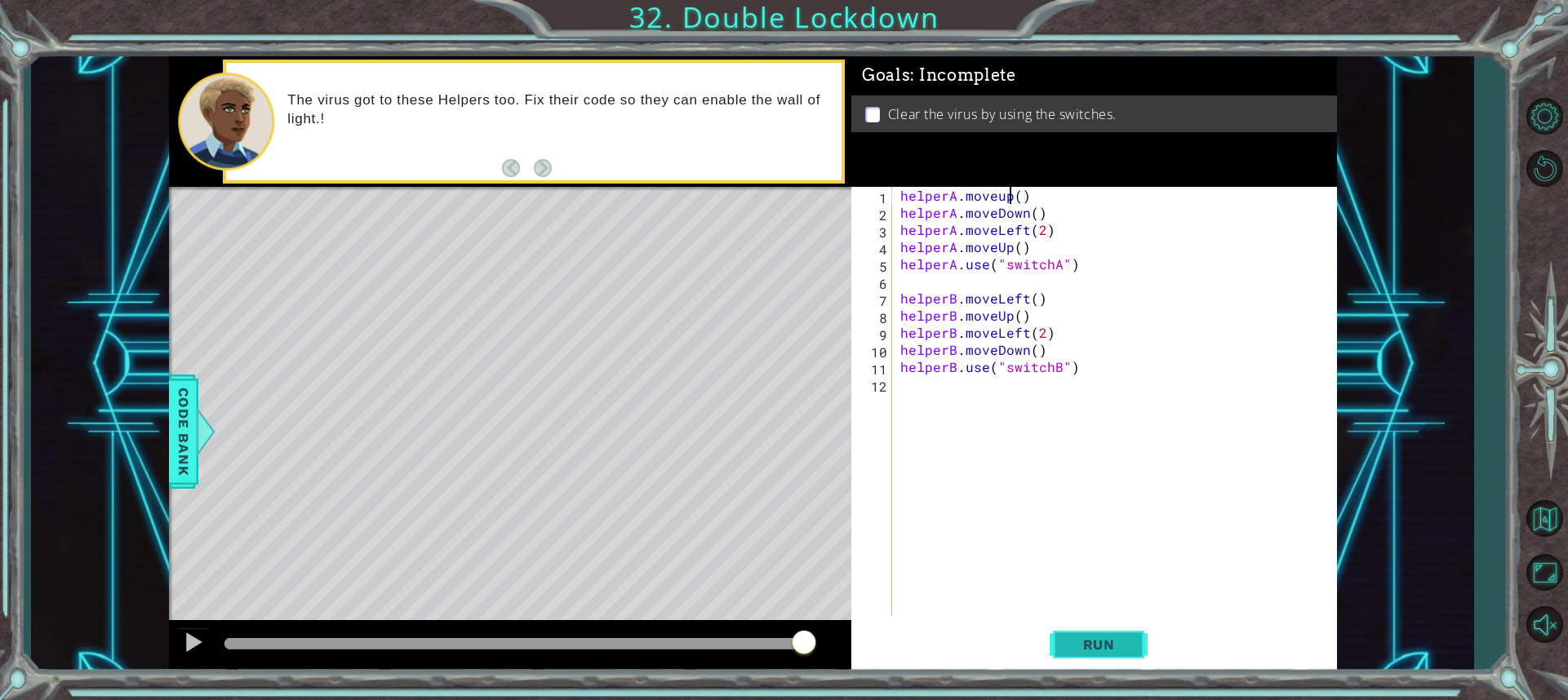
drag, startPoint x: 1121, startPoint y: 624, endPoint x: 1116, endPoint y: 641, distance: 17.7
click at [1120, 635] on button "Run" at bounding box center [1098, 644] width 98 height 49
click at [1066, 652] on button "Run" at bounding box center [1098, 644] width 98 height 49
click at [1012, 198] on div "helperA . moveluft ( ) helperA . moveDown ( ) helperA . moveLeft ( 2 ) helperA …" at bounding box center [1118, 417] width 443 height 462
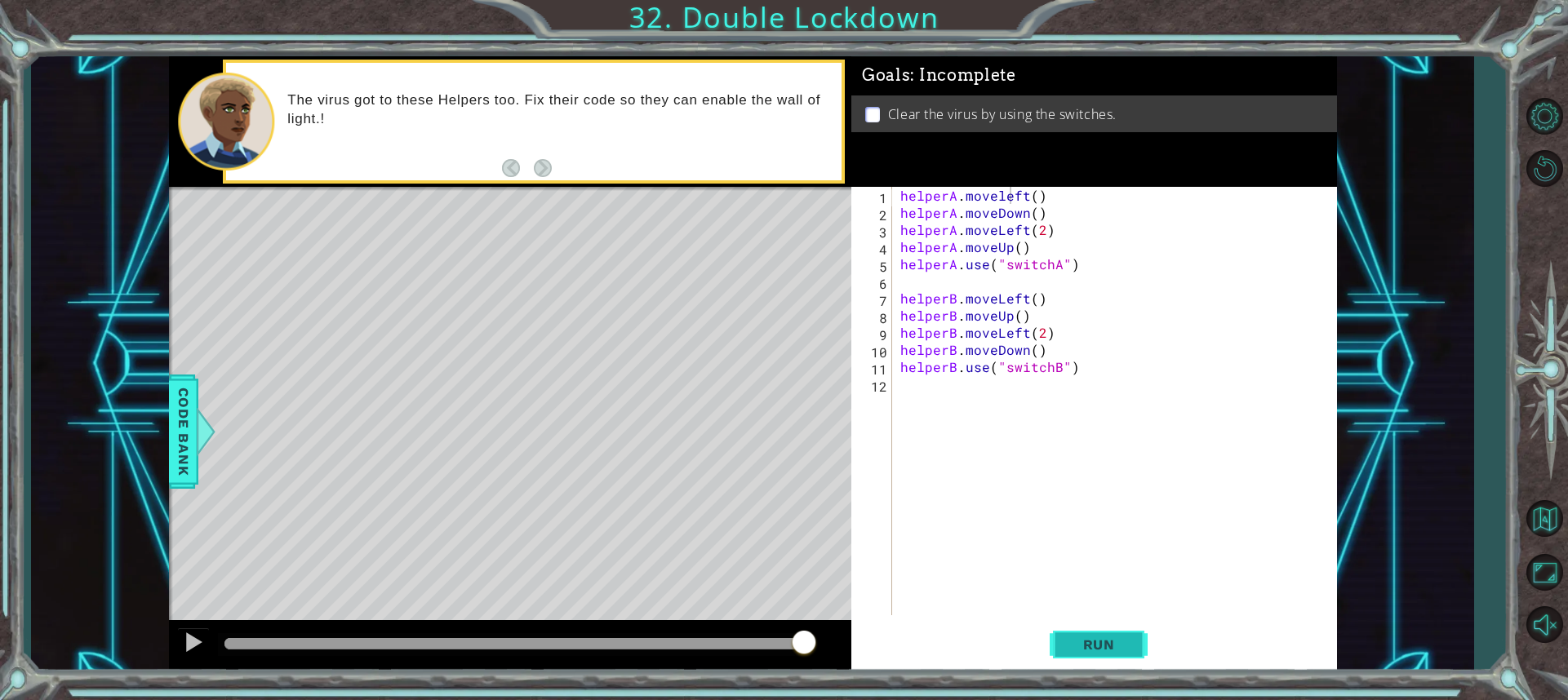
click at [1074, 646] on span "Run" at bounding box center [1099, 644] width 64 height 17
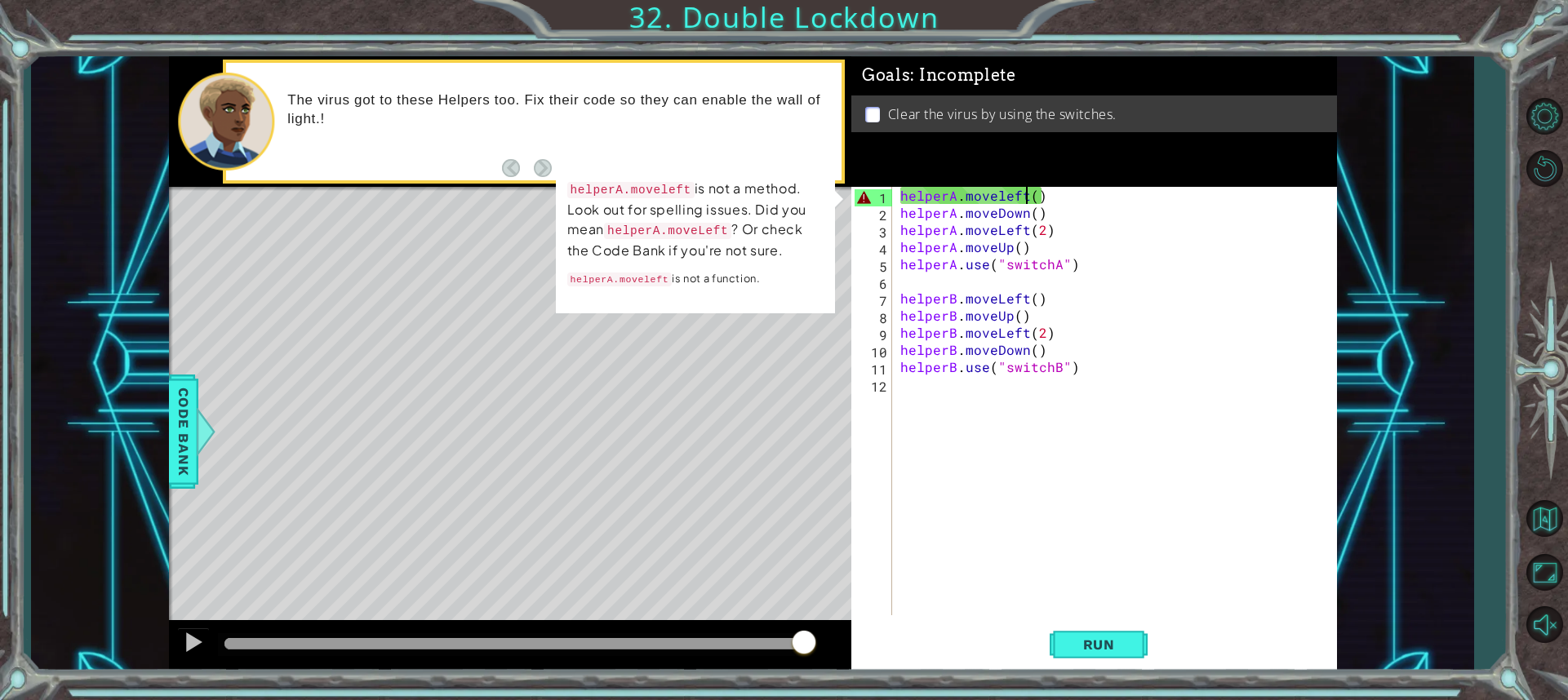
click at [1028, 196] on div "helperA . moveleft ( ) helperA . moveDown ( ) helperA . moveLeft ( 2 ) helperA …" at bounding box center [1118, 417] width 443 height 462
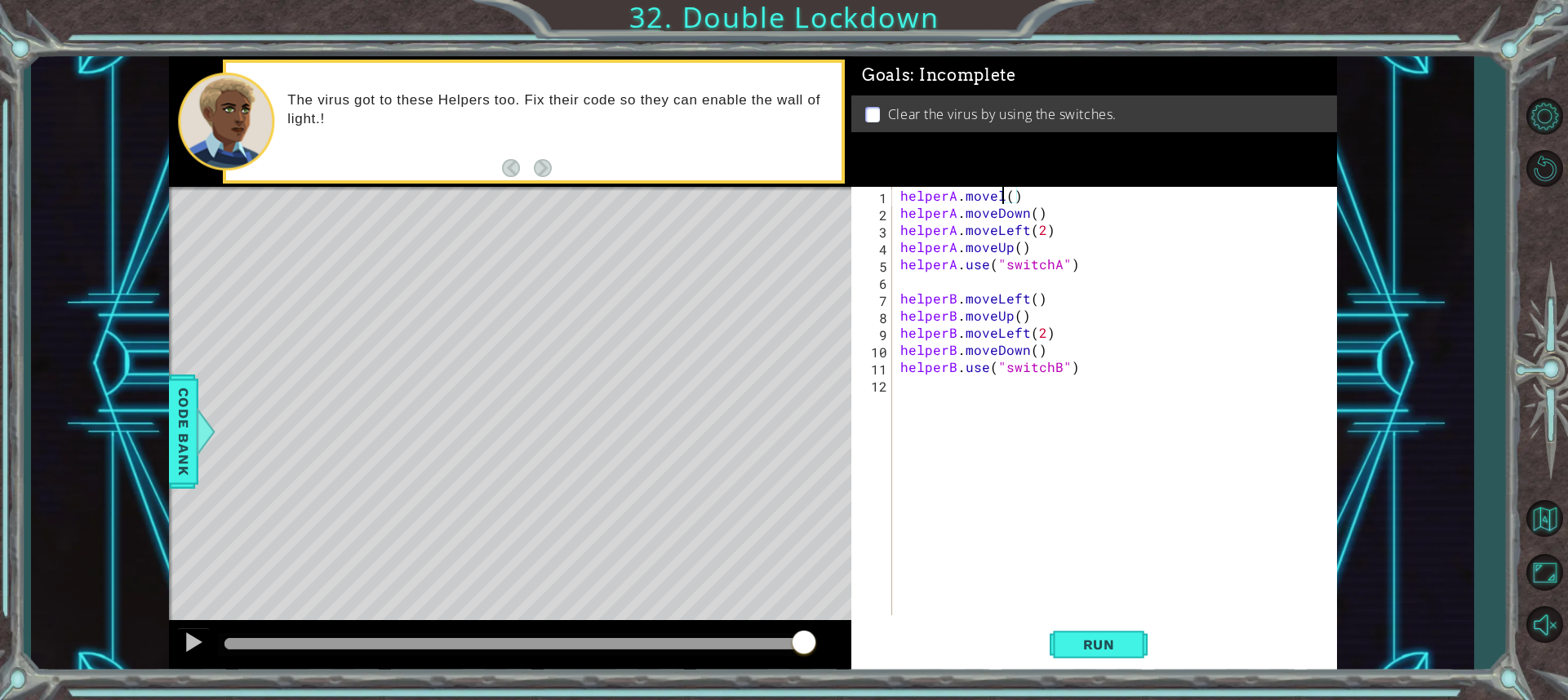
type textarea "helperA.move()"
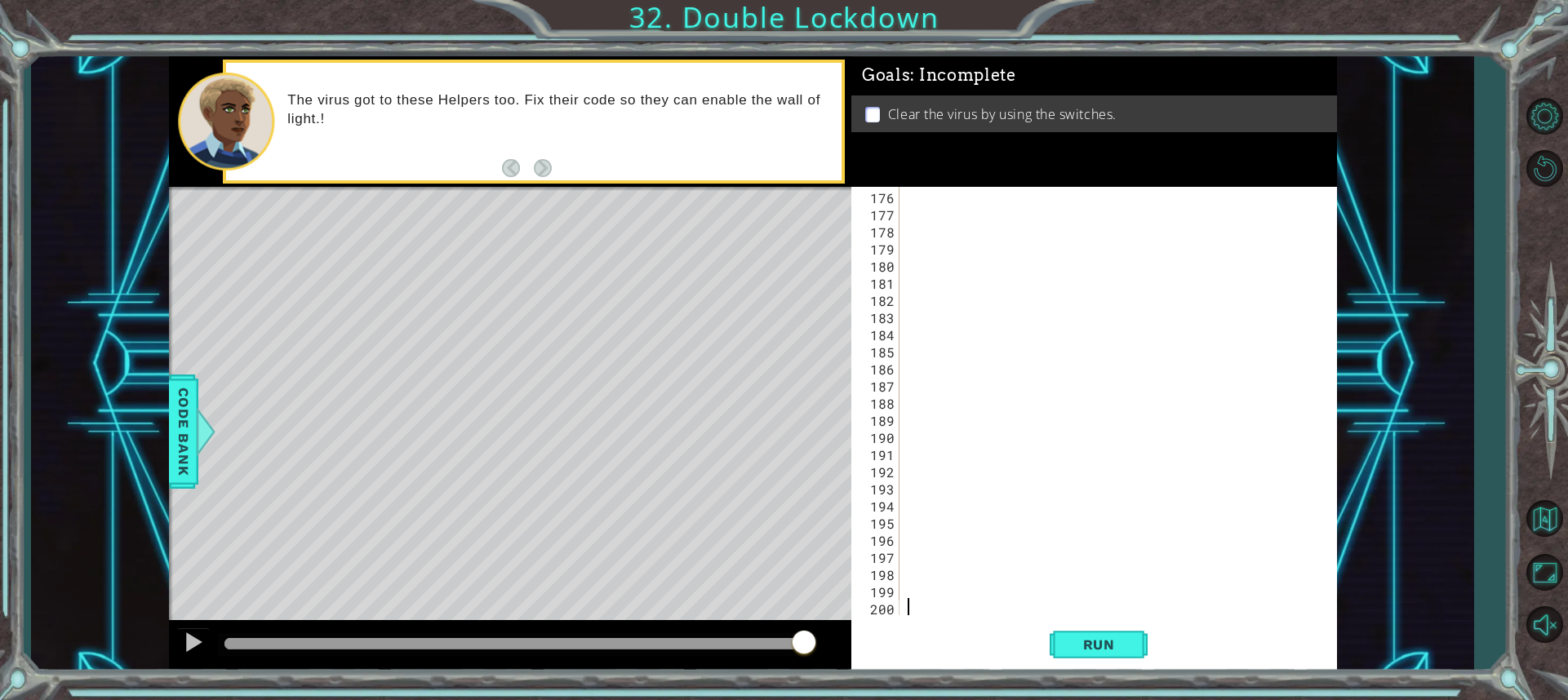
scroll to position [2997, 0]
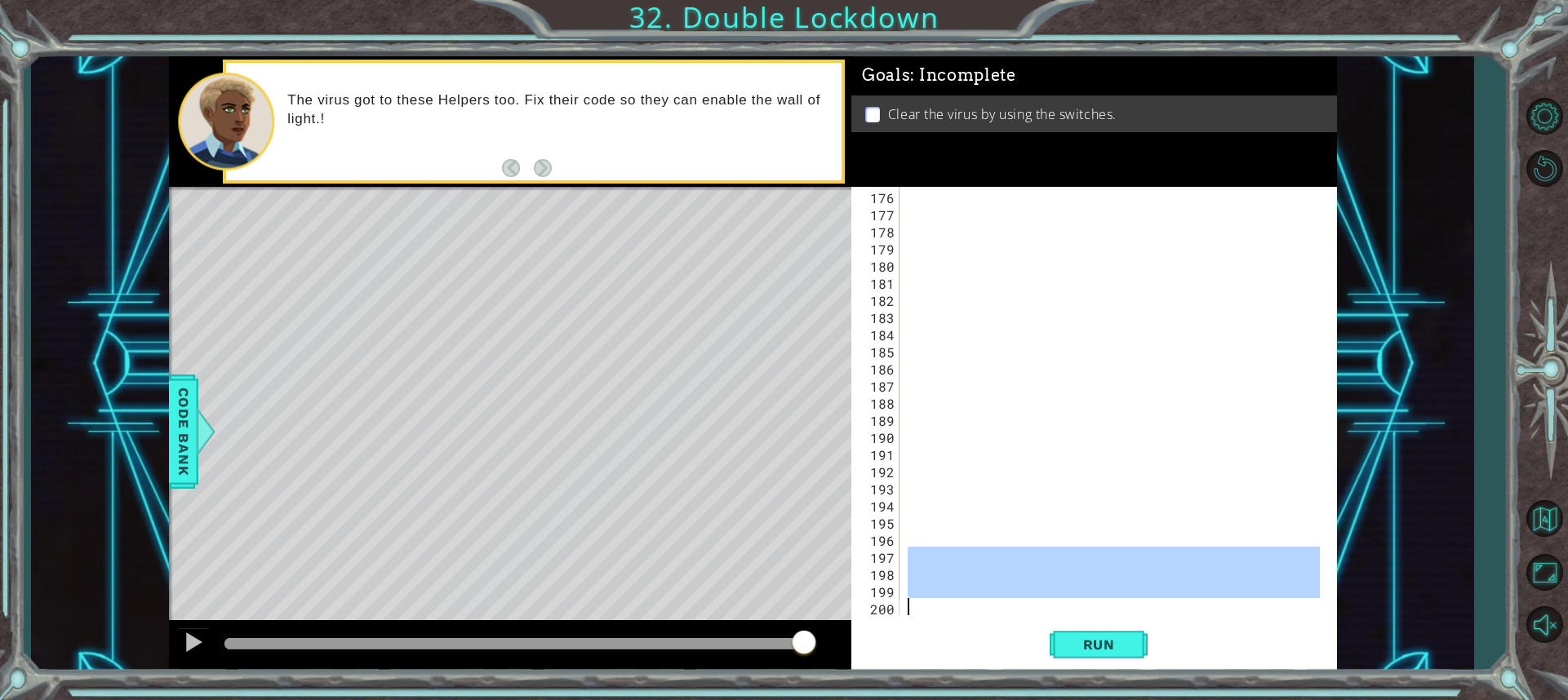
drag, startPoint x: 1319, startPoint y: 563, endPoint x: 1235, endPoint y: 624, distance: 103.8
click at [1235, 624] on div "176 177 178 179 180 181 182 183 184 185 186 187 188 189 190 191 192 193 194 195…" at bounding box center [1094, 428] width 486 height 484
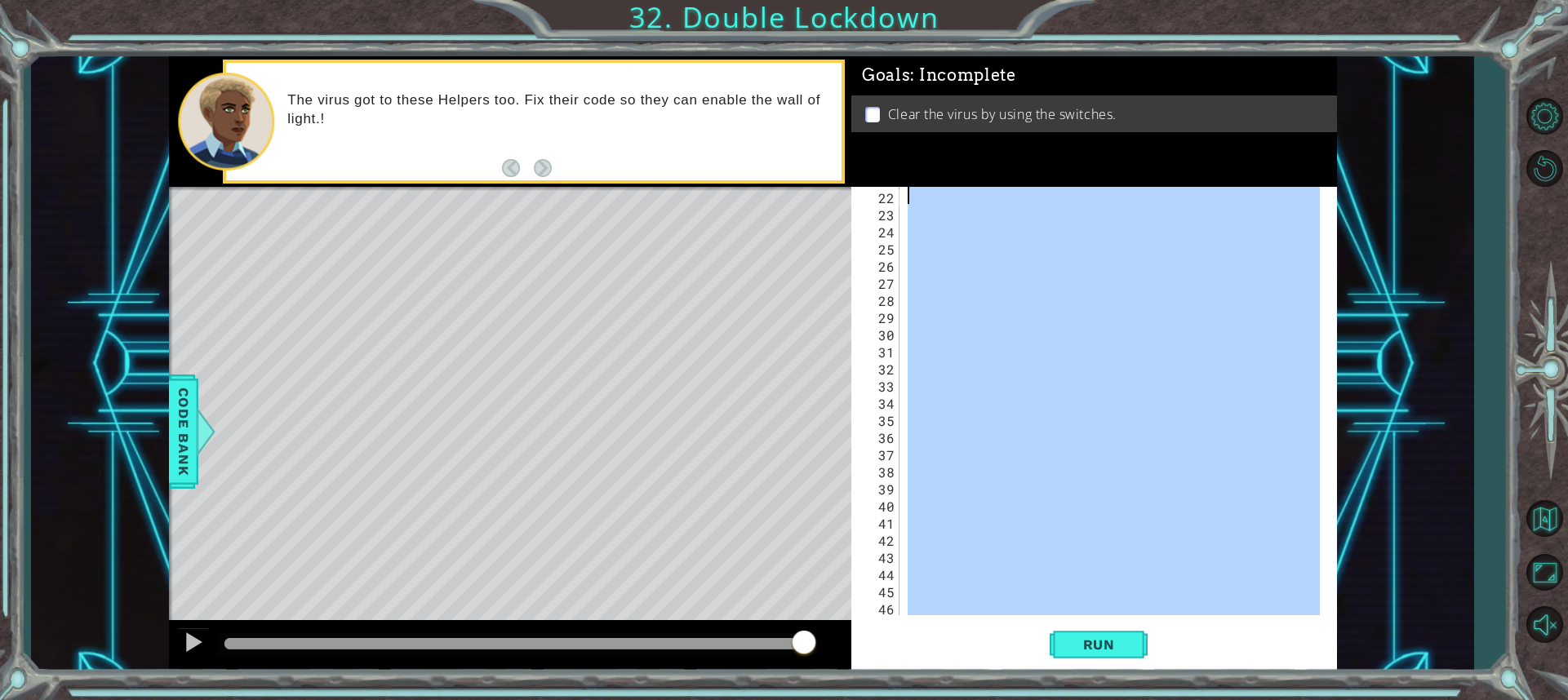
scroll to position [0, 0]
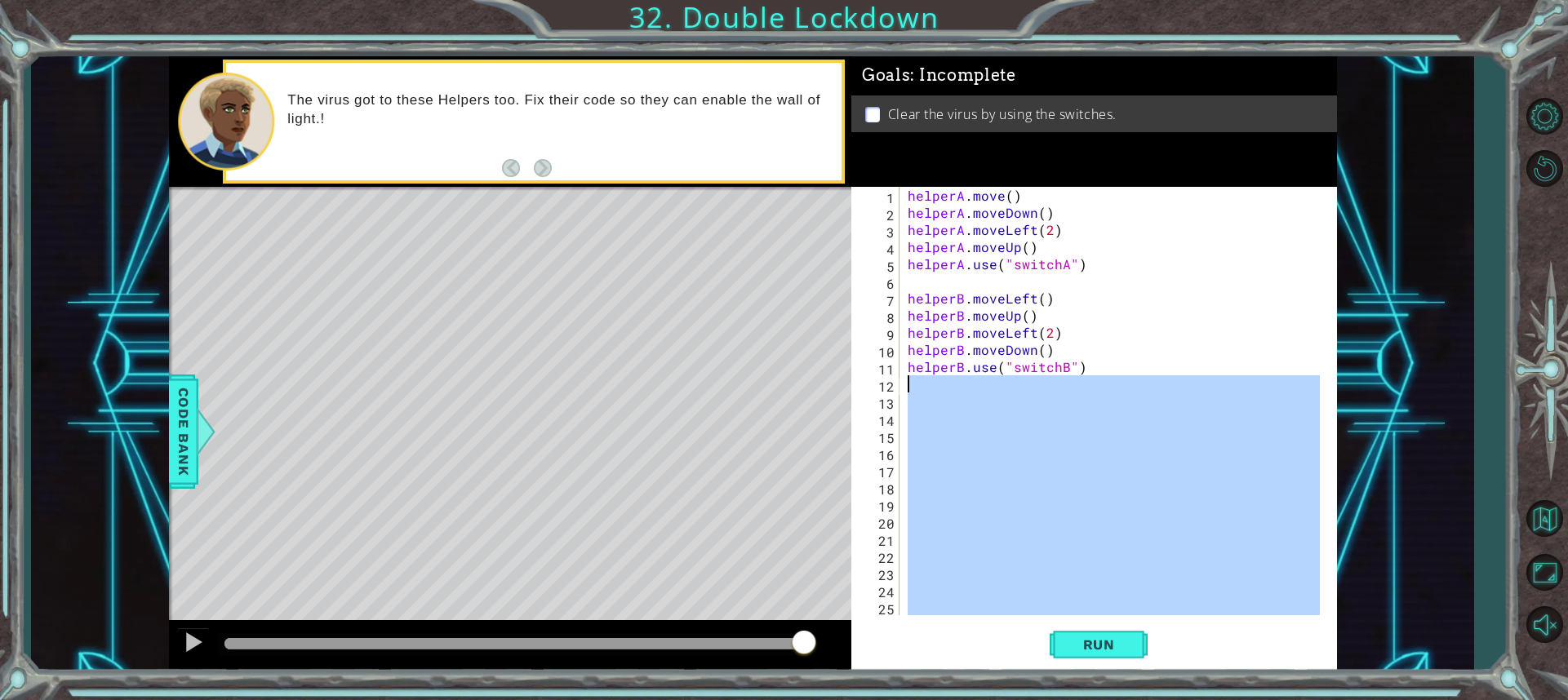
drag, startPoint x: 1289, startPoint y: 595, endPoint x: 1303, endPoint y: 384, distance: 211.5
click at [1303, 384] on div "helperA . move ( ) helperA . moveDown ( ) helperA . moveLeft ( 2 ) helperA . mo…" at bounding box center [1116, 417] width 424 height 462
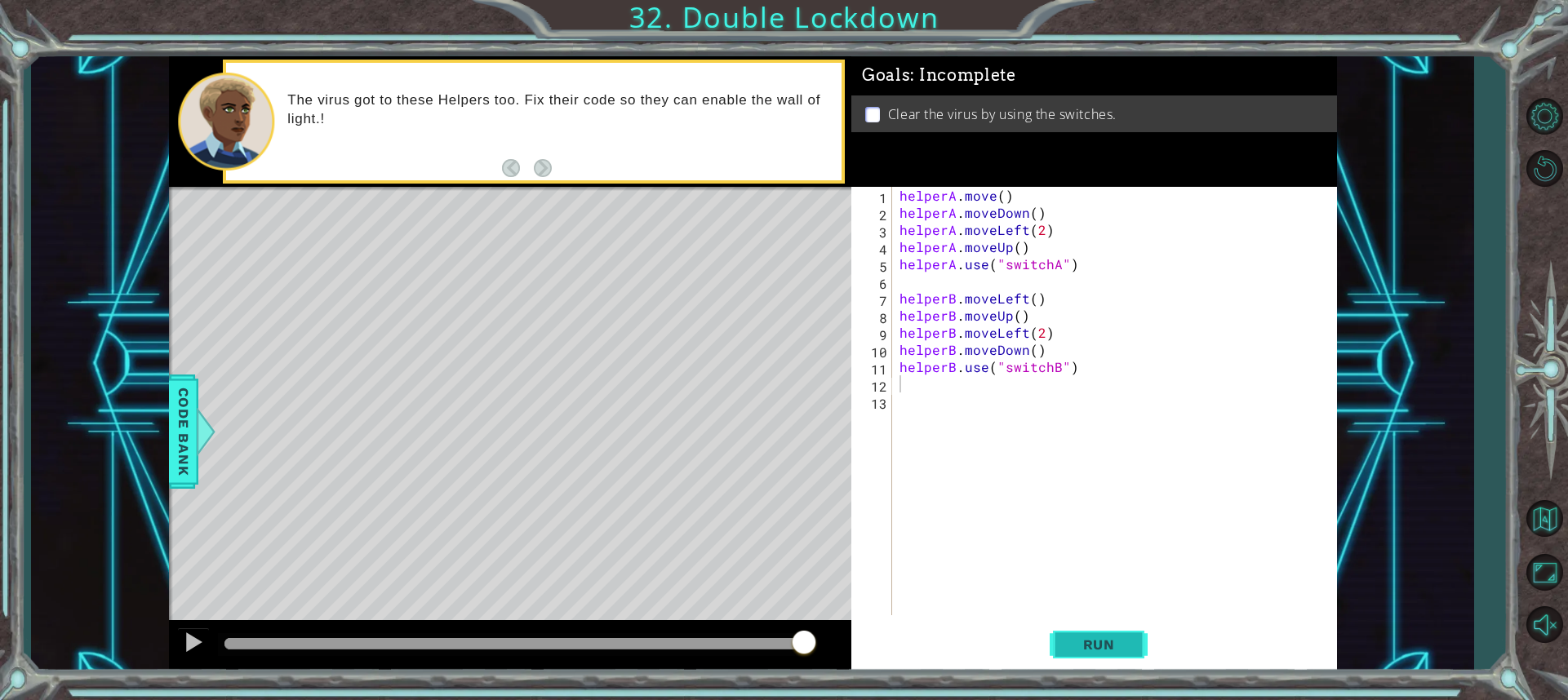
click at [1115, 641] on span "Run" at bounding box center [1099, 644] width 64 height 17
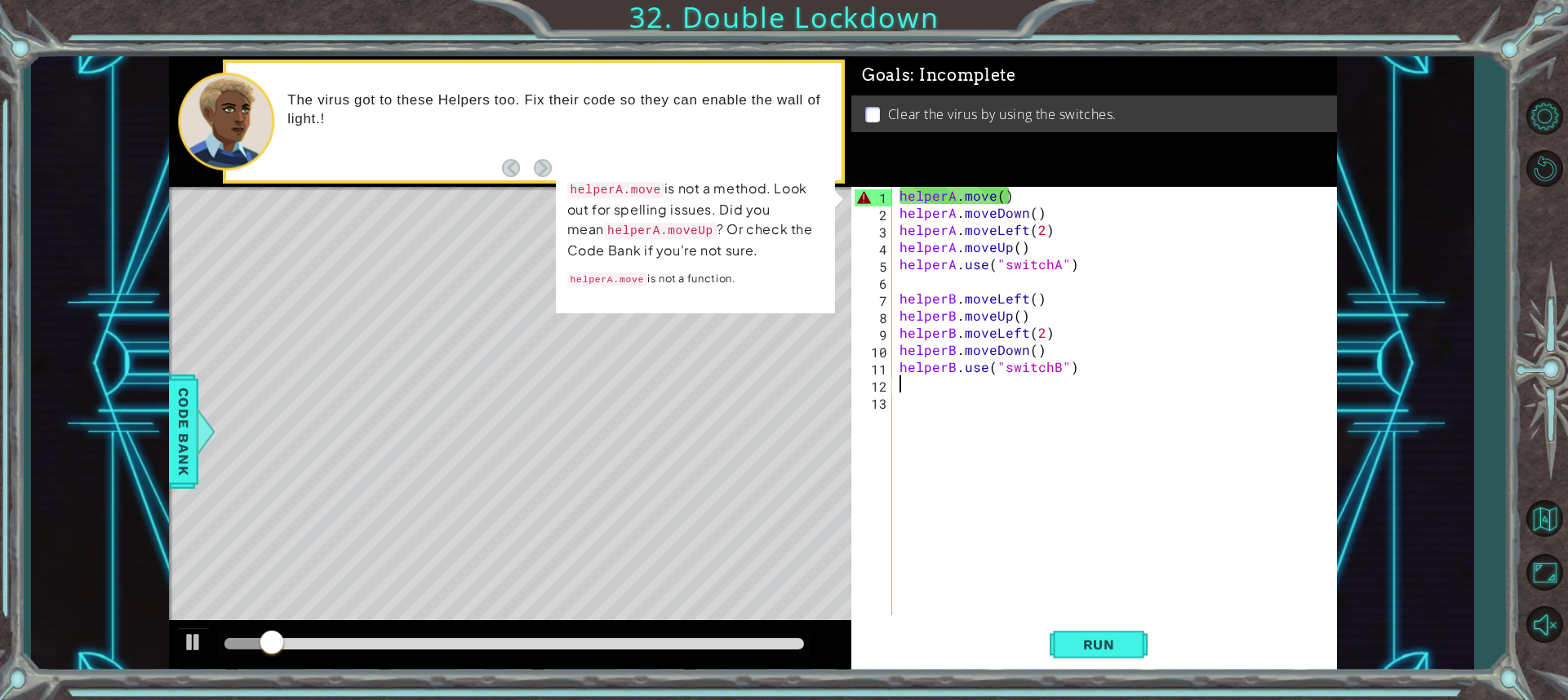
click at [985, 200] on div "helperA . move ( ) helperA . moveDown ( ) helperA . moveLeft ( 2 ) helperA . mo…" at bounding box center [1117, 417] width 444 height 462
type textarea "helperA.move()"
click at [993, 196] on div "helperA . move ( ) helperA . moveDown ( ) helperA . moveLeft ( 2 ) helperA . mo…" at bounding box center [1117, 417] width 444 height 462
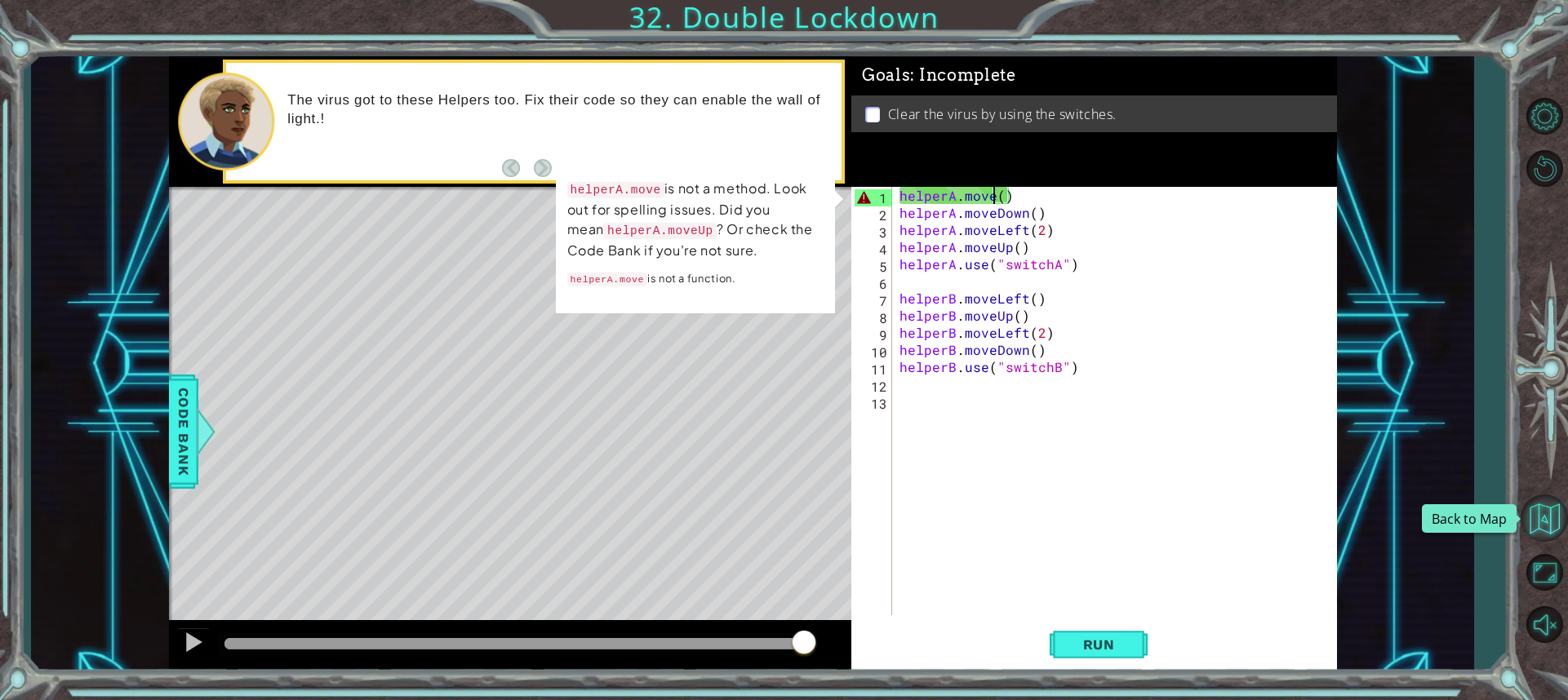
click at [1549, 524] on button "Back to Map" at bounding box center [1544, 517] width 48 height 48
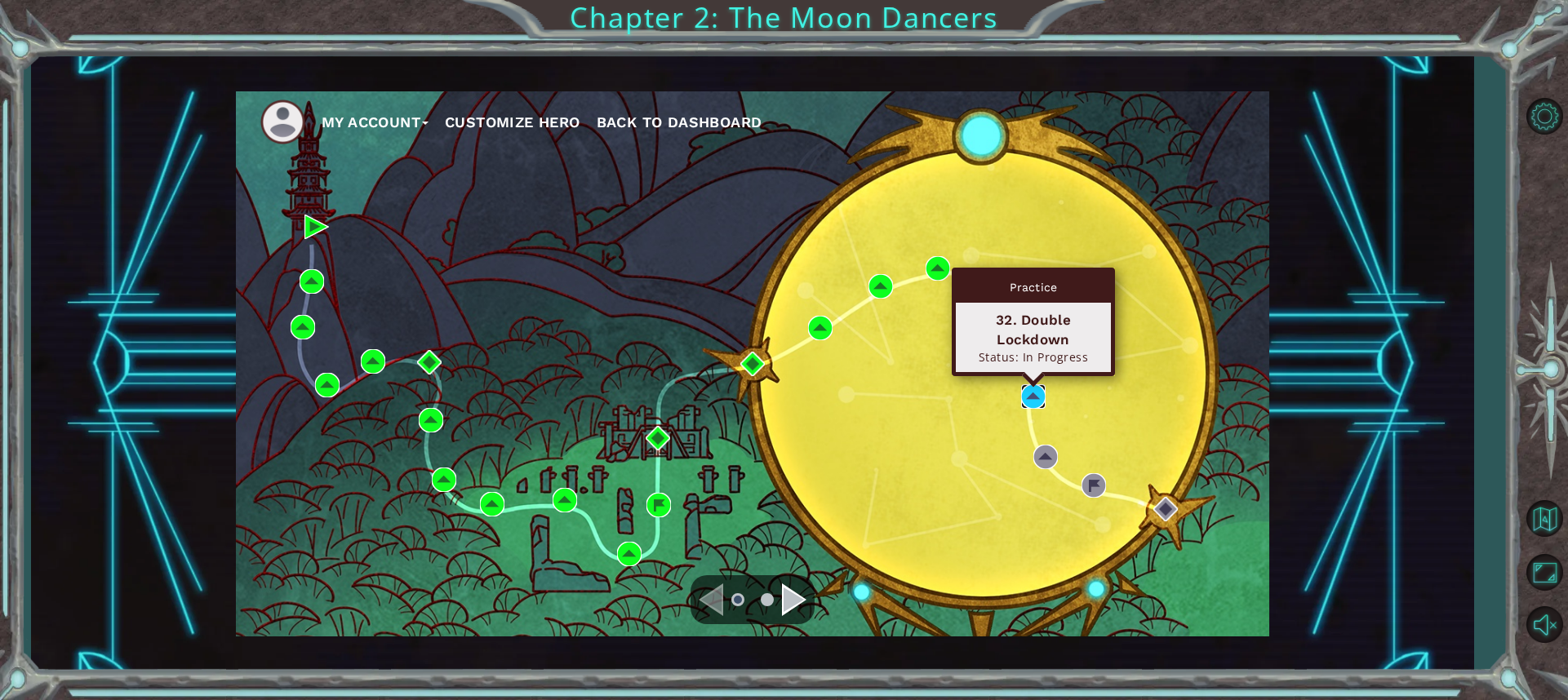
click at [1035, 389] on img at bounding box center [1033, 396] width 24 height 24
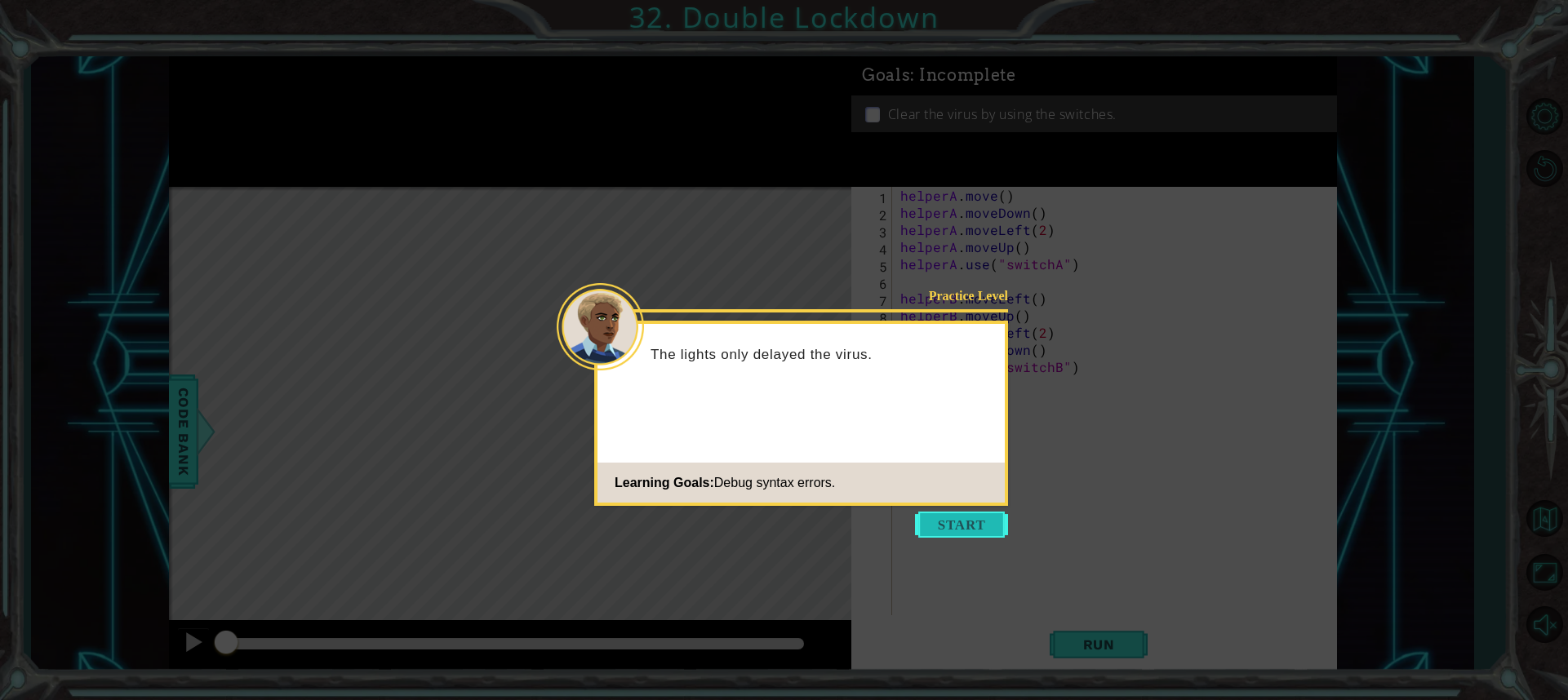
click at [987, 534] on button "Start" at bounding box center [962, 524] width 93 height 26
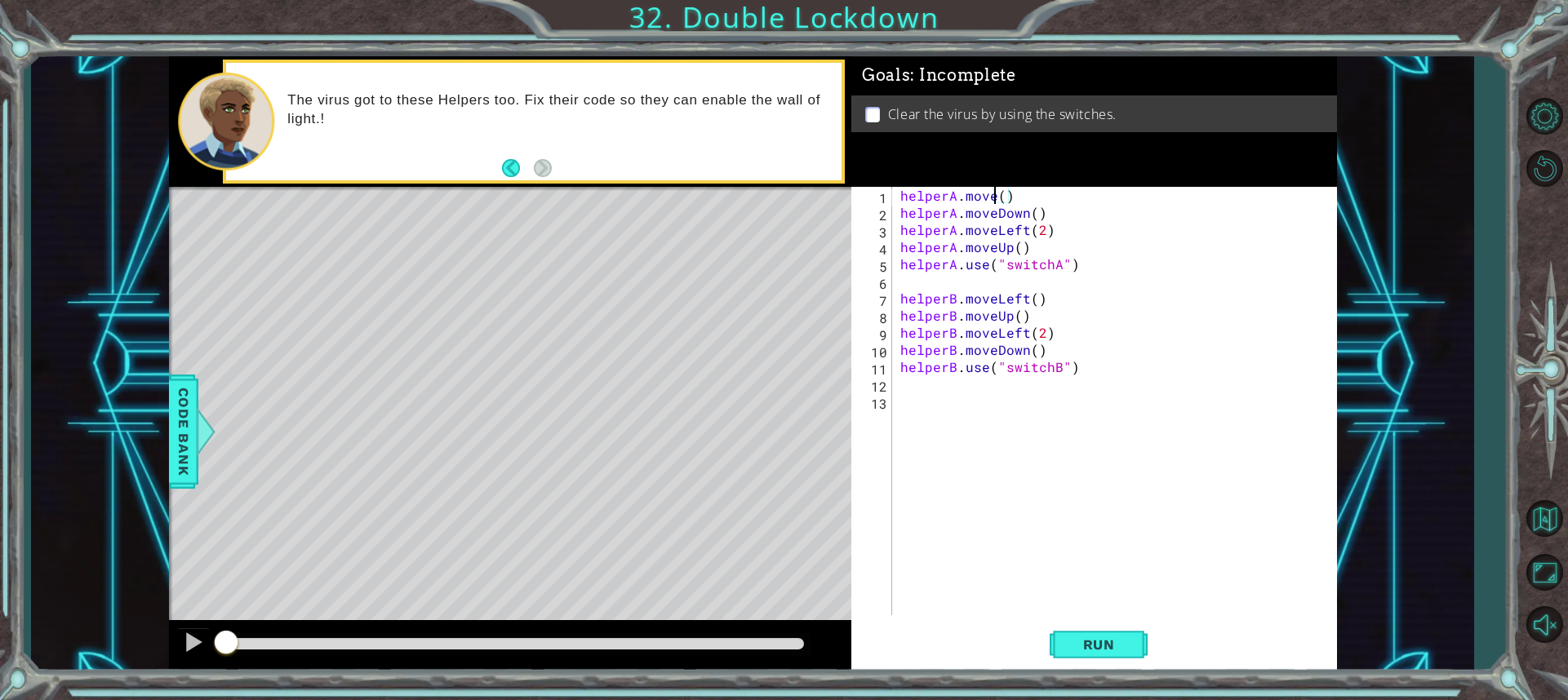
click at [995, 197] on div "helperA . move ( ) helperA . moveDown ( ) helperA . moveLeft ( 2 ) helperA . mo…" at bounding box center [1118, 417] width 443 height 462
type textarea "helperA.moveleft()"
click at [1125, 645] on span "Run" at bounding box center [1099, 644] width 64 height 17
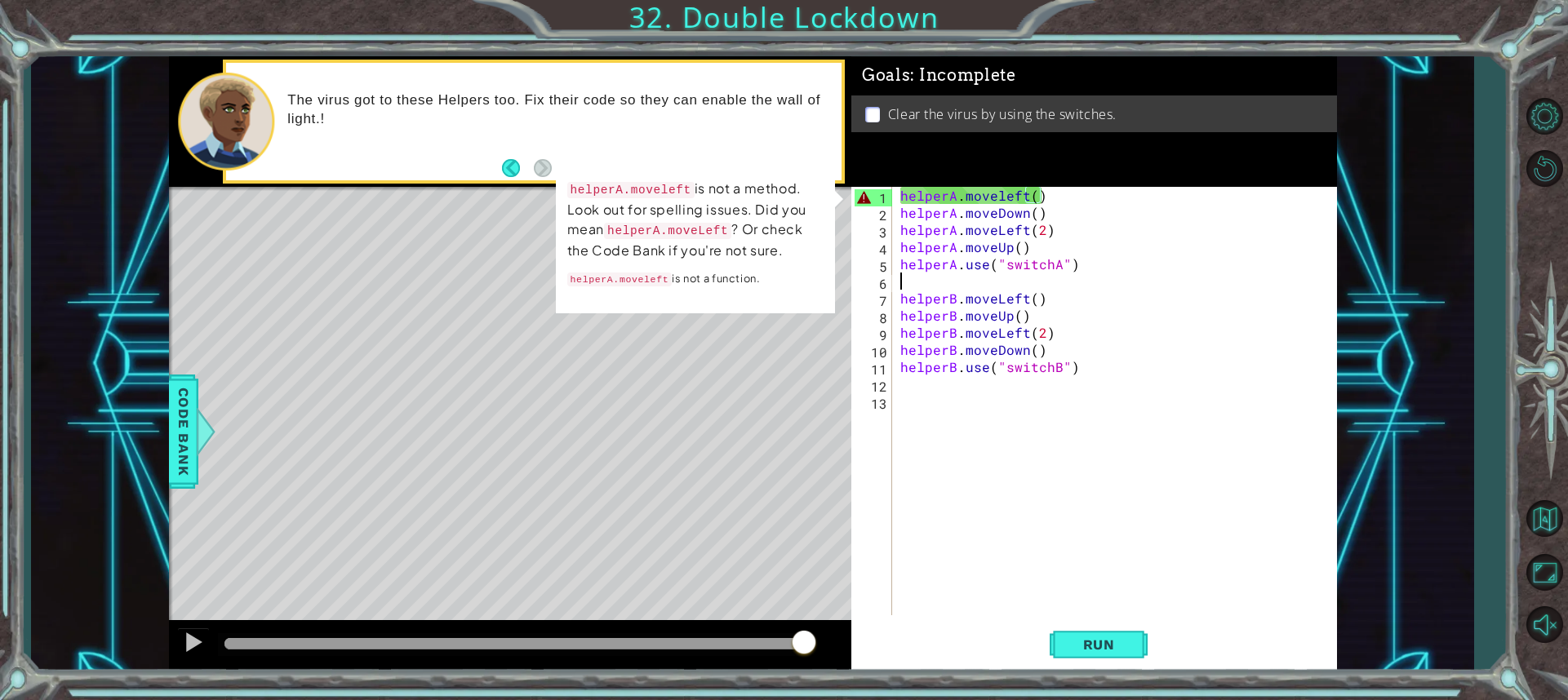
click at [922, 284] on div "helperA . moveleft ( ) helperA . moveDown ( ) helperA . moveLeft ( 2 ) helperA …" at bounding box center [1118, 417] width 443 height 462
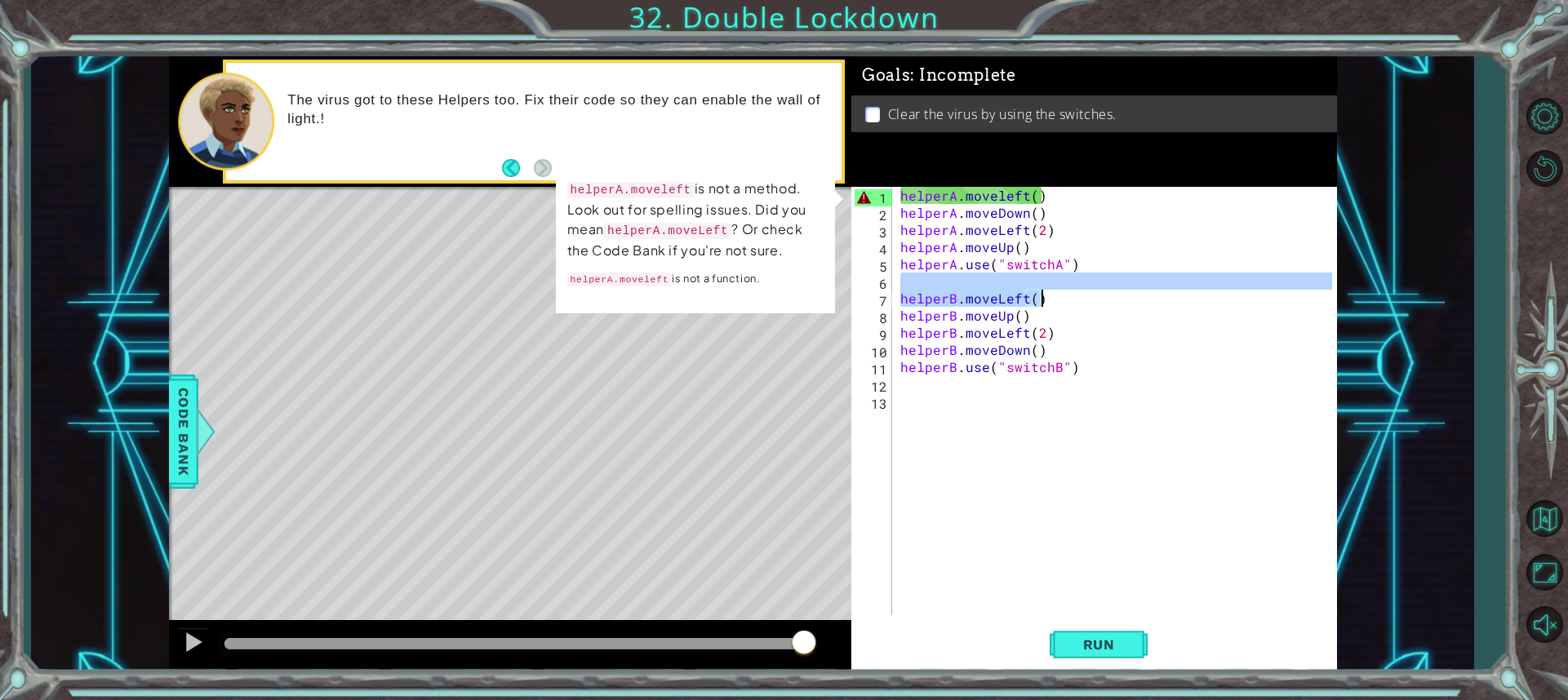
drag, startPoint x: 901, startPoint y: 283, endPoint x: 1053, endPoint y: 295, distance: 152.5
click at [1053, 295] on div "helperA . moveleft ( ) helperA . moveDown ( ) helperA . moveLeft ( 2 ) helperA …" at bounding box center [1118, 417] width 443 height 462
type textarea "helperB.moveLeft()"
click at [1048, 283] on div "helperA . moveleft ( ) helperA . moveDown ( ) helperA . moveLeft ( 2 ) helperA …" at bounding box center [1114, 400] width 435 height 428
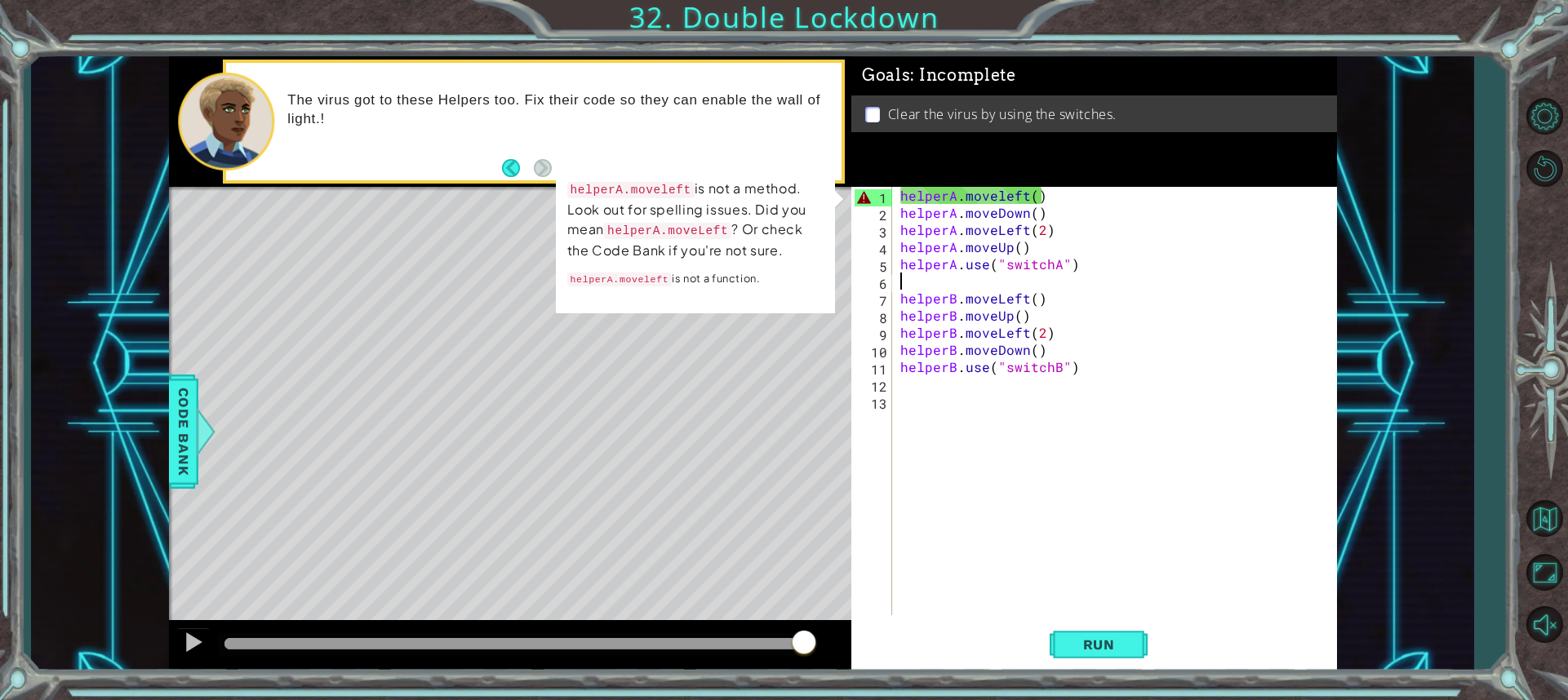
click at [970, 201] on div "helperA . moveleft ( ) helperA . moveDown ( ) helperA . moveLeft ( 2 ) helperA …" at bounding box center [1118, 417] width 443 height 462
click at [999, 196] on div "helperA . moveleft ( ) helperA . moveDown ( ) helperA . moveLeft ( 2 ) helperA …" at bounding box center [1118, 417] width 443 height 462
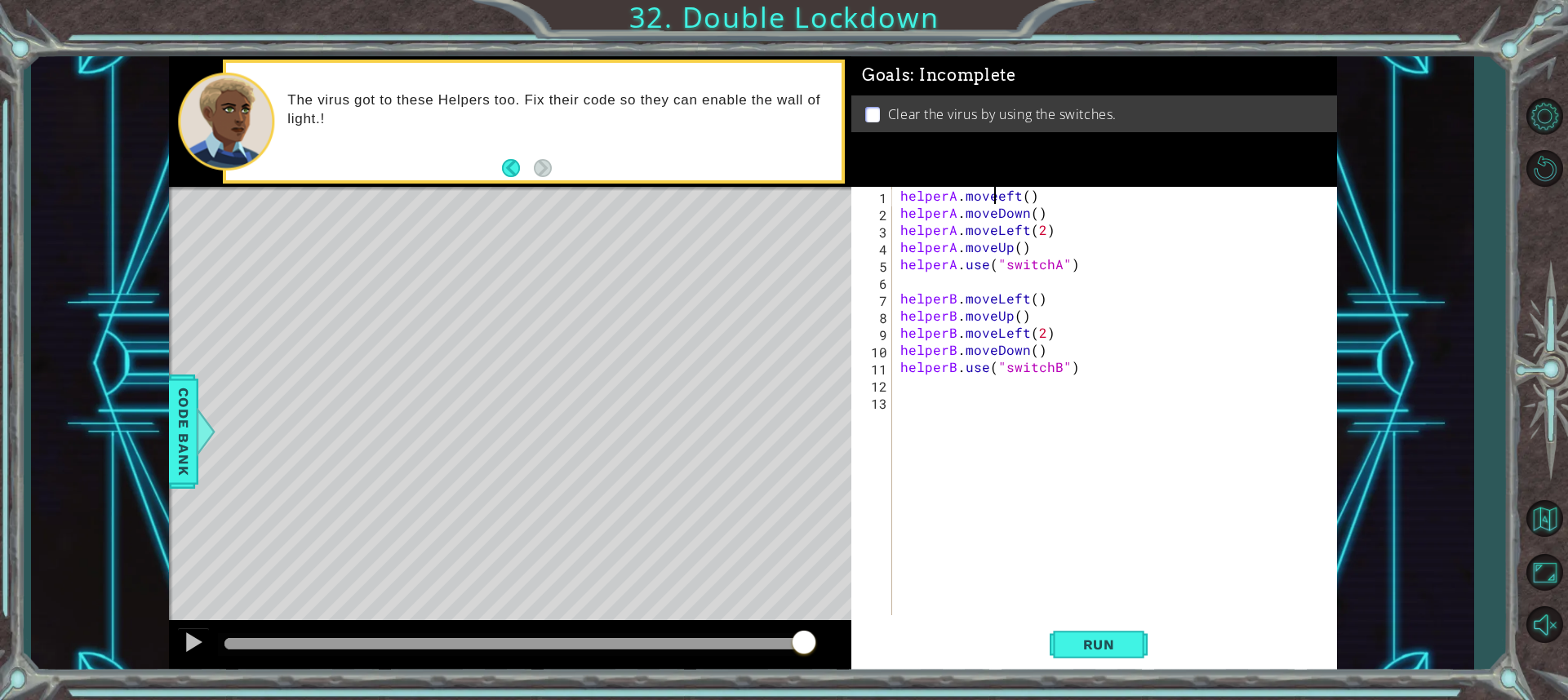
type textarea "helperA.moveLeft()"
click at [1034, 282] on div "helperA . moveLeft ( ) helperA . moveDown ( ) helperA . moveLeft ( 2 ) helperA …" at bounding box center [1118, 417] width 443 height 462
type textarea "helperA.use("switchA")"
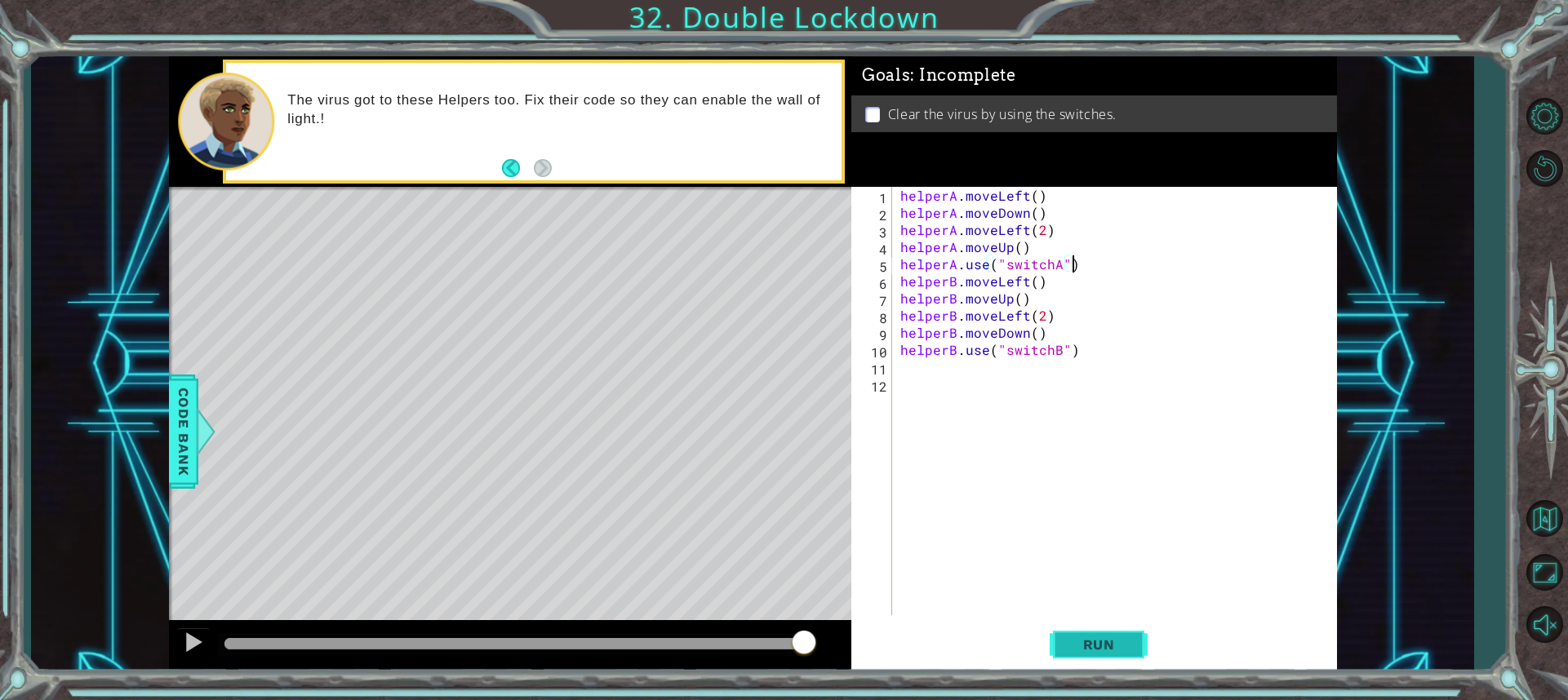
click at [1120, 641] on span "Run" at bounding box center [1099, 644] width 64 height 17
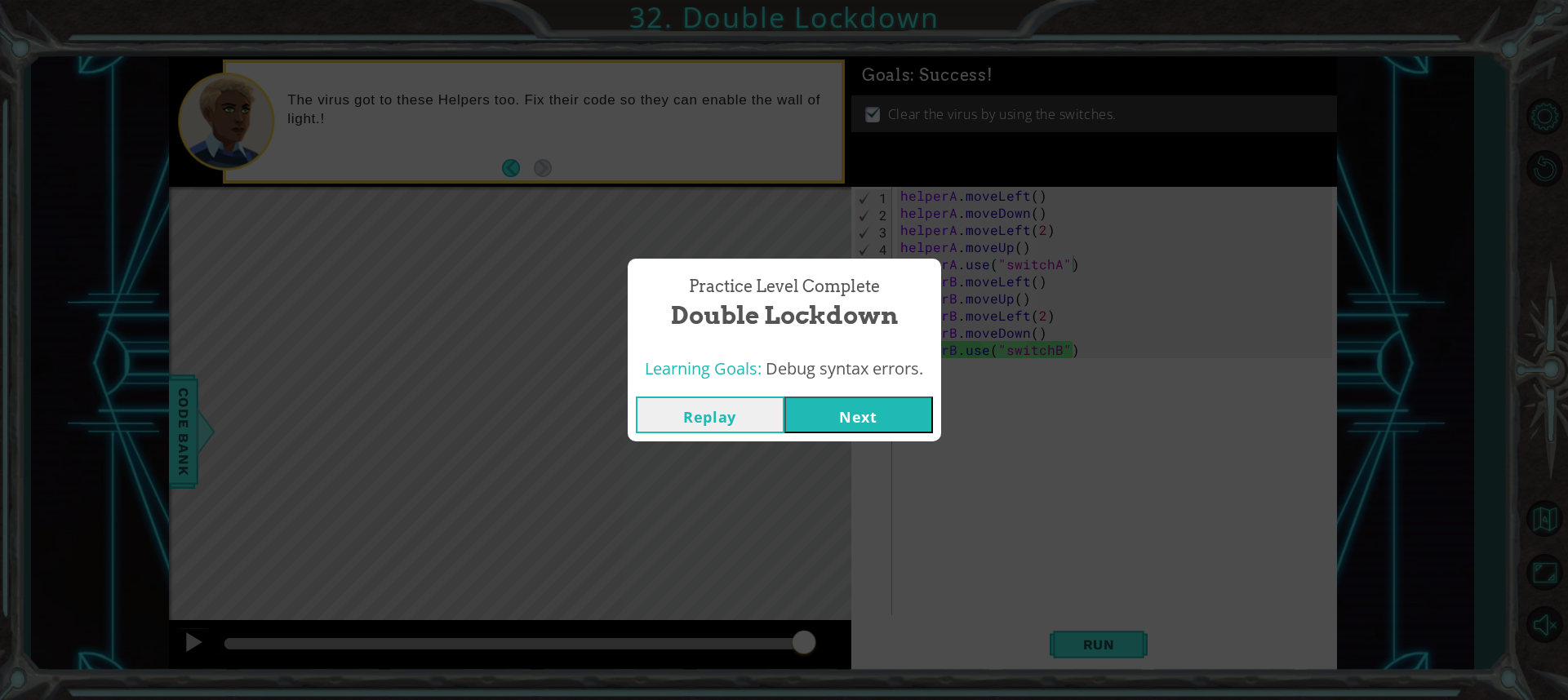
click at [825, 426] on button "Next" at bounding box center [858, 415] width 149 height 37
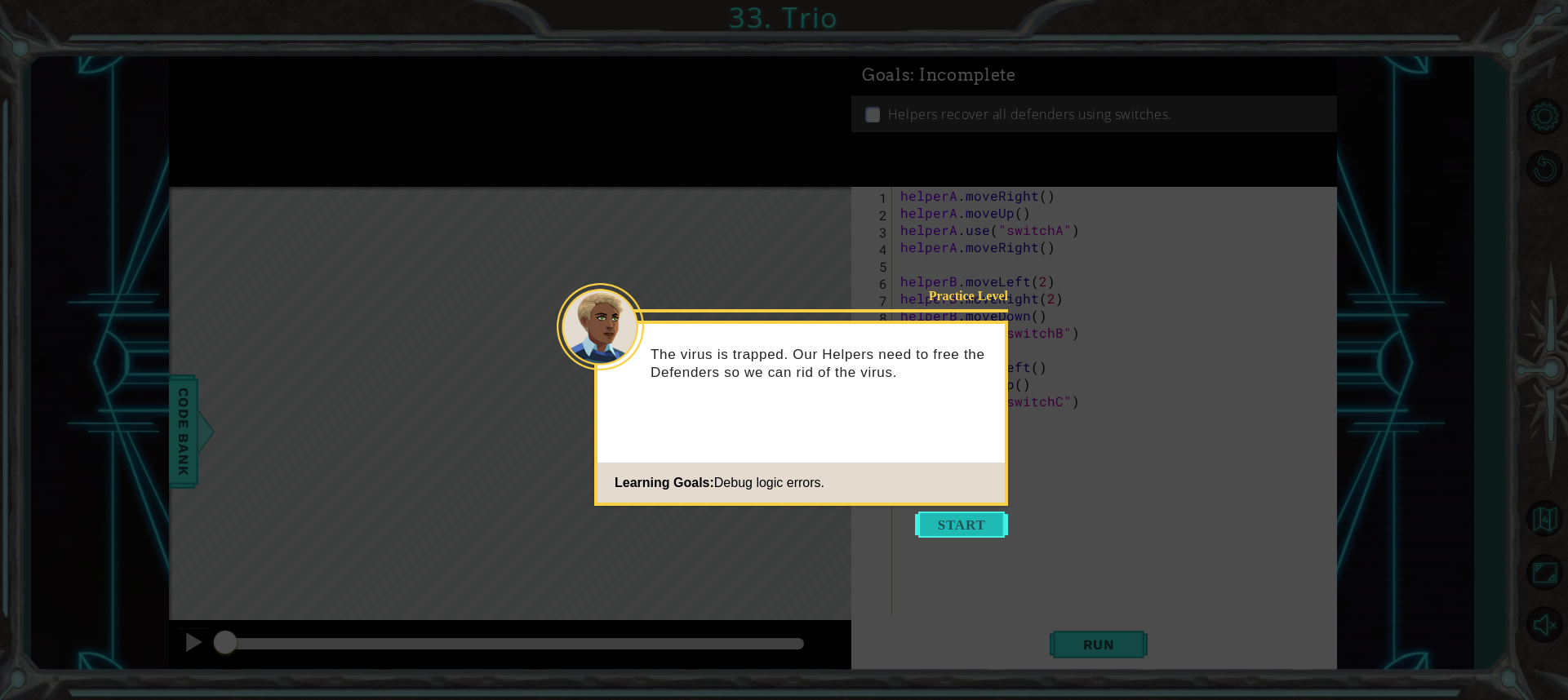
click at [988, 528] on button "Start" at bounding box center [962, 524] width 93 height 26
